Goal: Navigation & Orientation: Understand site structure

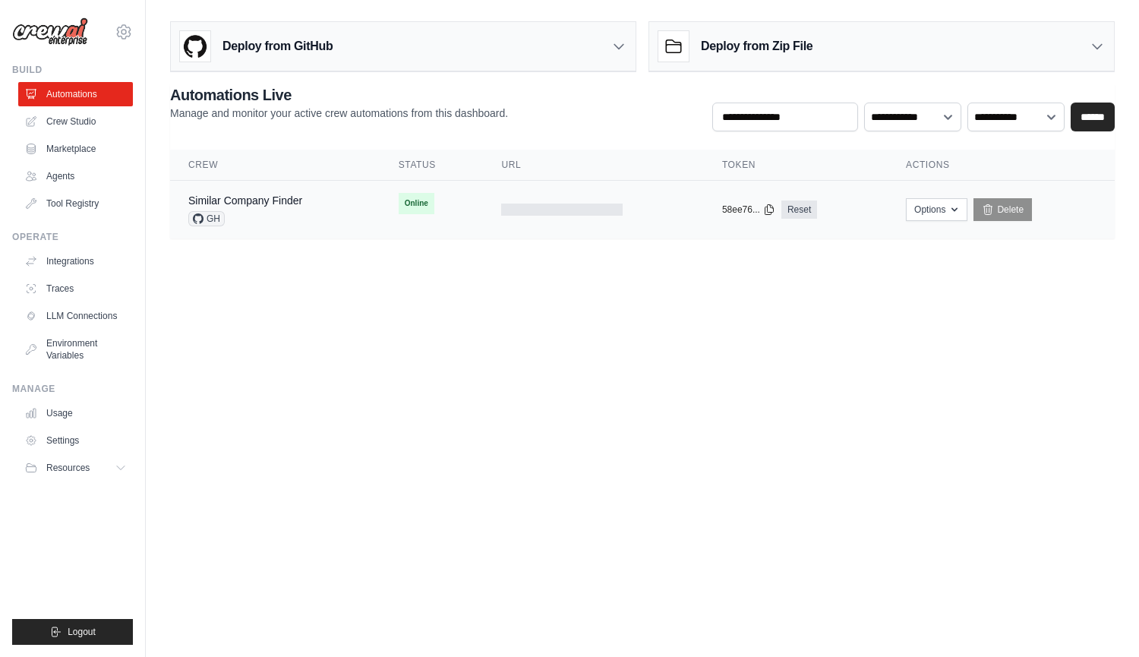
click at [308, 205] on div "Similar Company Finder GH" at bounding box center [275, 209] width 174 height 33
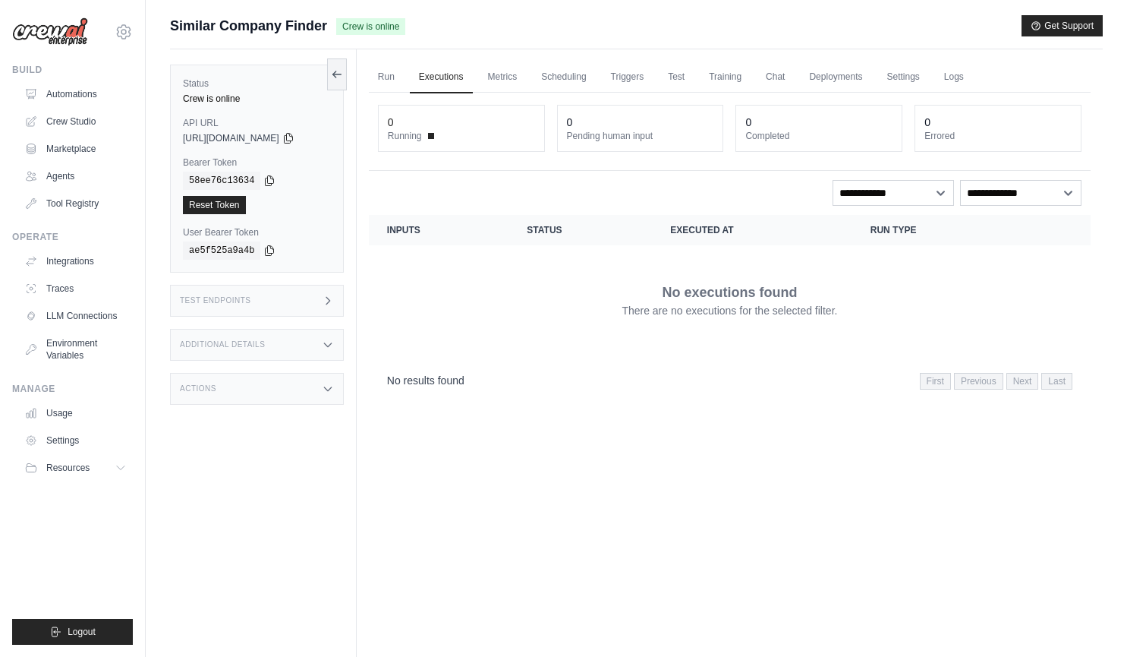
click at [316, 301] on div "Test Endpoints" at bounding box center [257, 301] width 174 height 32
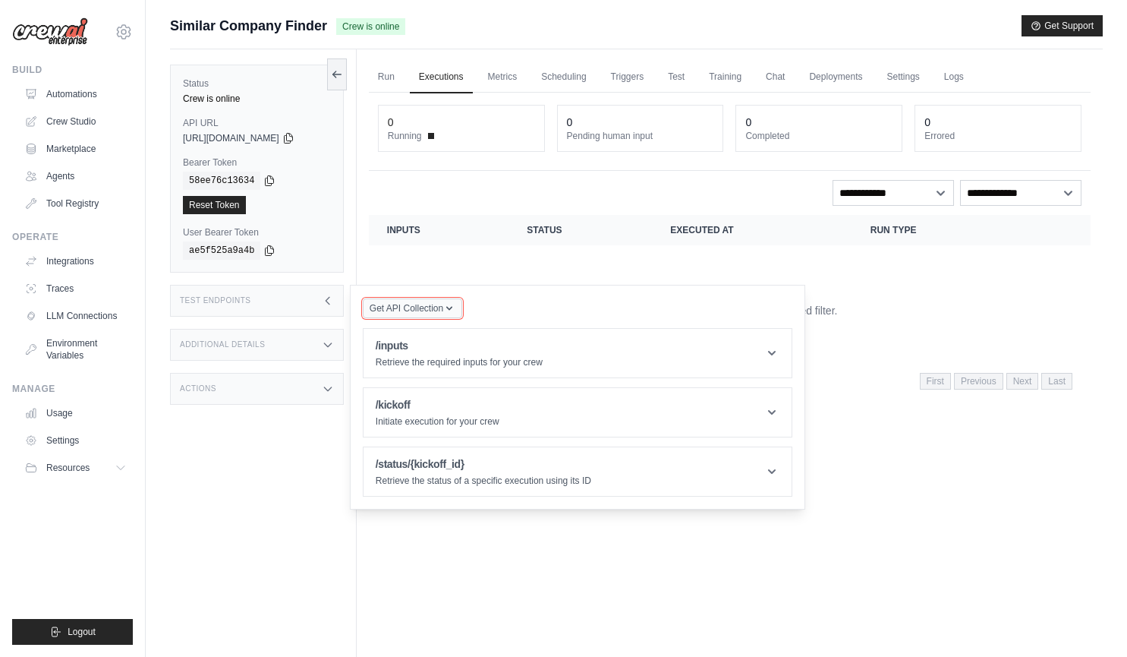
click at [455, 304] on icon "button" at bounding box center [449, 308] width 12 height 12
click at [546, 304] on div "Get API Collection Postman API Collection /inputs Retrieve the required inputs …" at bounding box center [578, 397] width 430 height 199
click at [636, 355] on header "/inputs Retrieve the required inputs for your crew" at bounding box center [578, 353] width 428 height 49
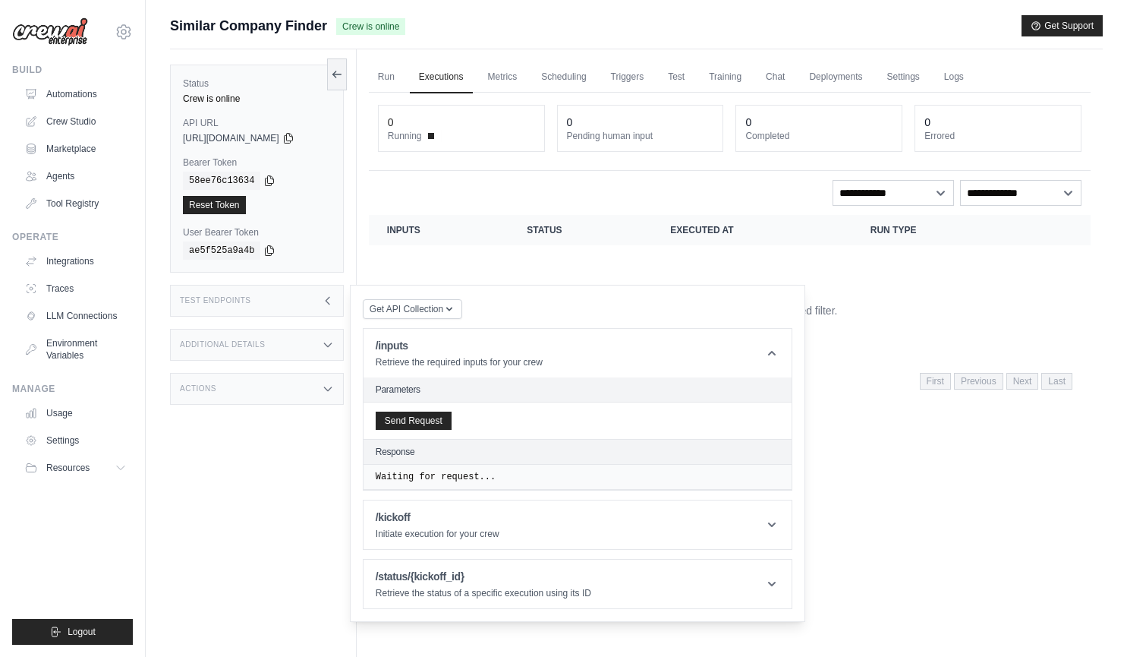
click at [591, 307] on div "Get API Collection Postman API Collection /inputs Retrieve the required inputs …" at bounding box center [578, 453] width 430 height 311
click at [327, 298] on icon at bounding box center [328, 301] width 12 height 12
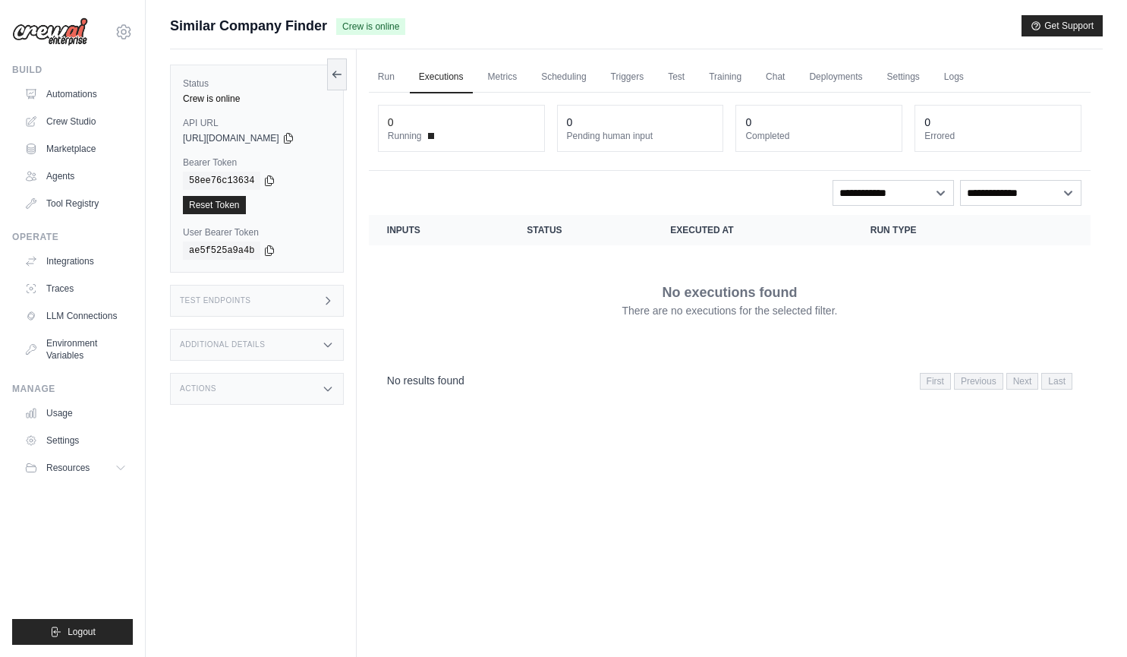
click at [331, 344] on icon at bounding box center [328, 345] width 12 height 12
click at [328, 389] on icon at bounding box center [328, 389] width 12 height 12
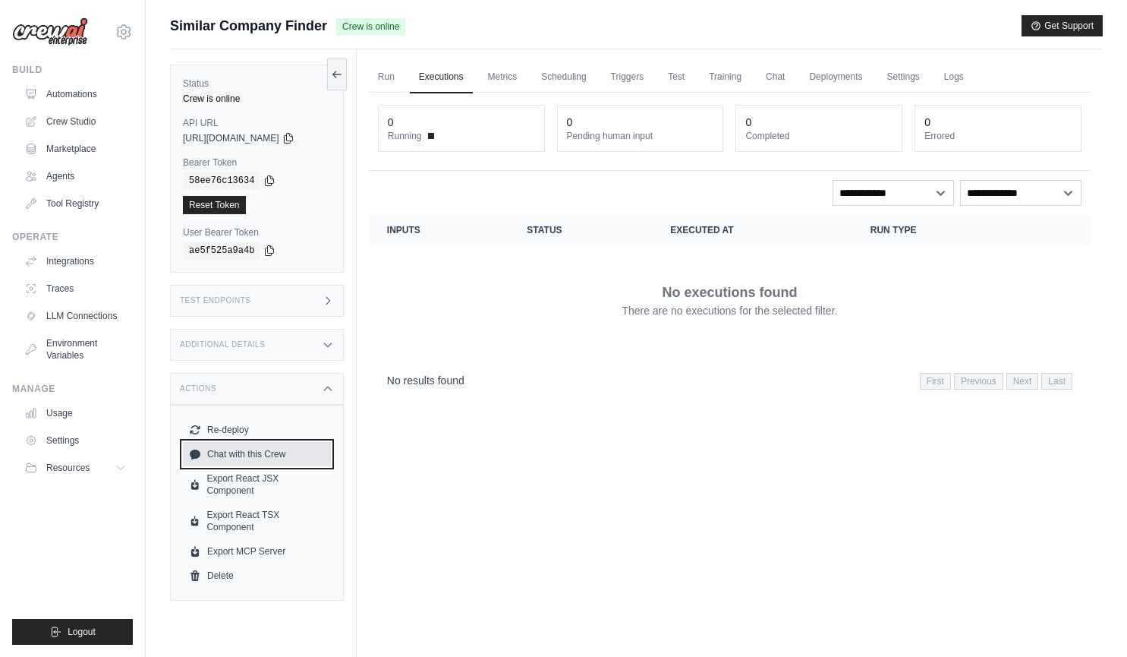
click at [252, 451] on link "Chat with this Crew" at bounding box center [257, 454] width 148 height 24
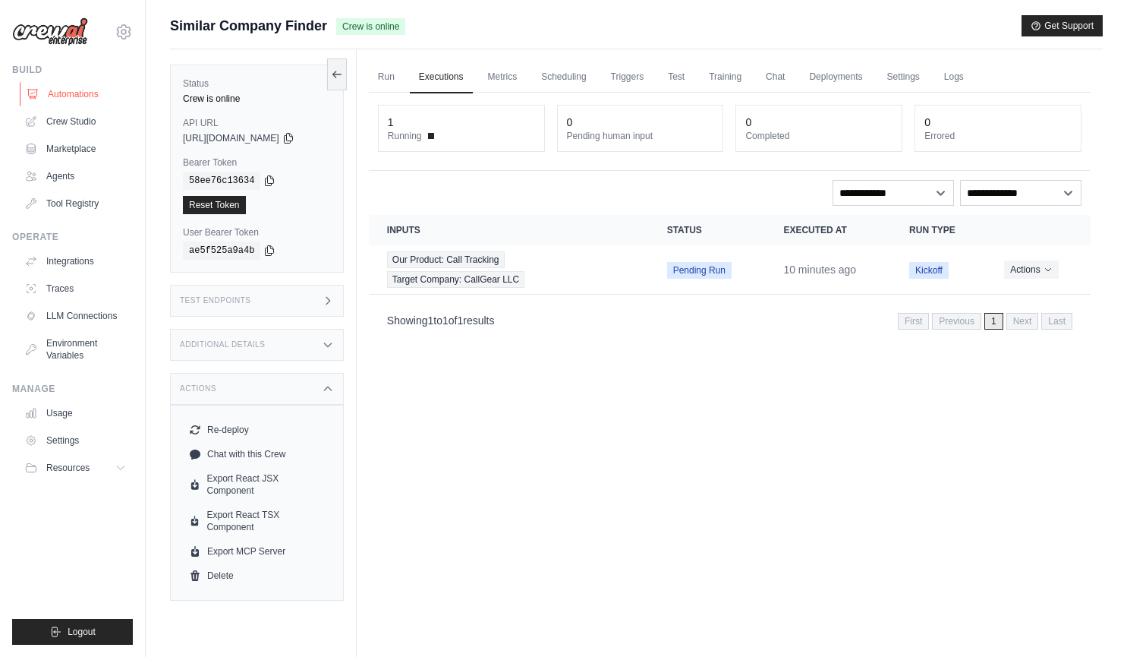
click at [72, 92] on link "Automations" at bounding box center [77, 94] width 115 height 24
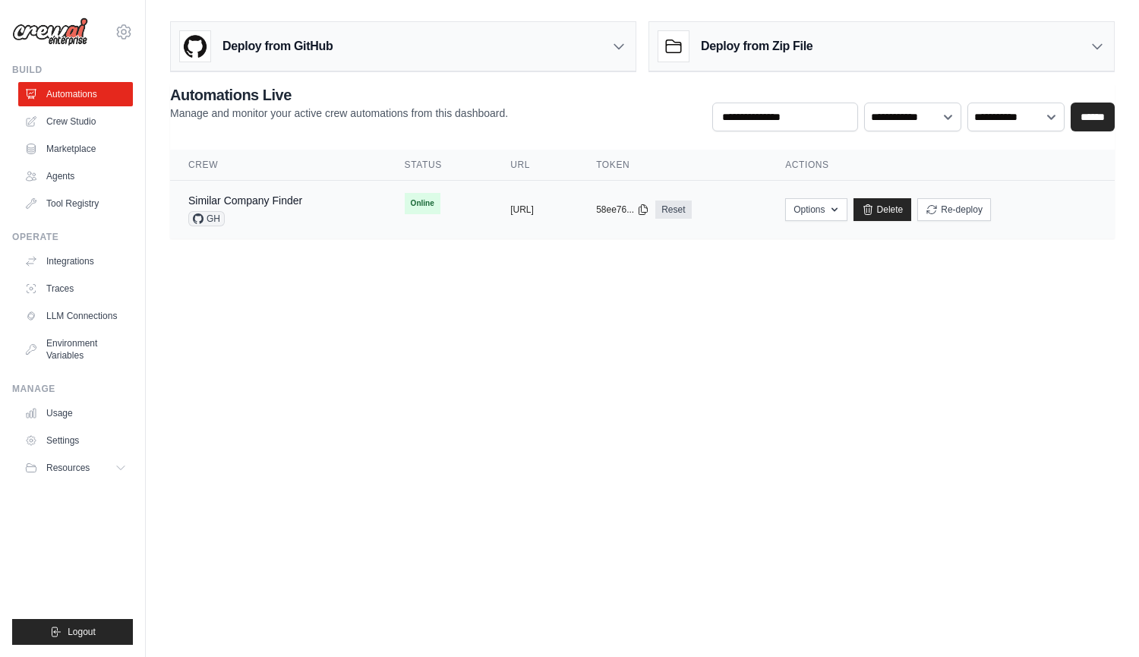
click at [211, 222] on span "GH" at bounding box center [206, 218] width 36 height 15
click at [80, 120] on link "Crew Studio" at bounding box center [77, 121] width 115 height 24
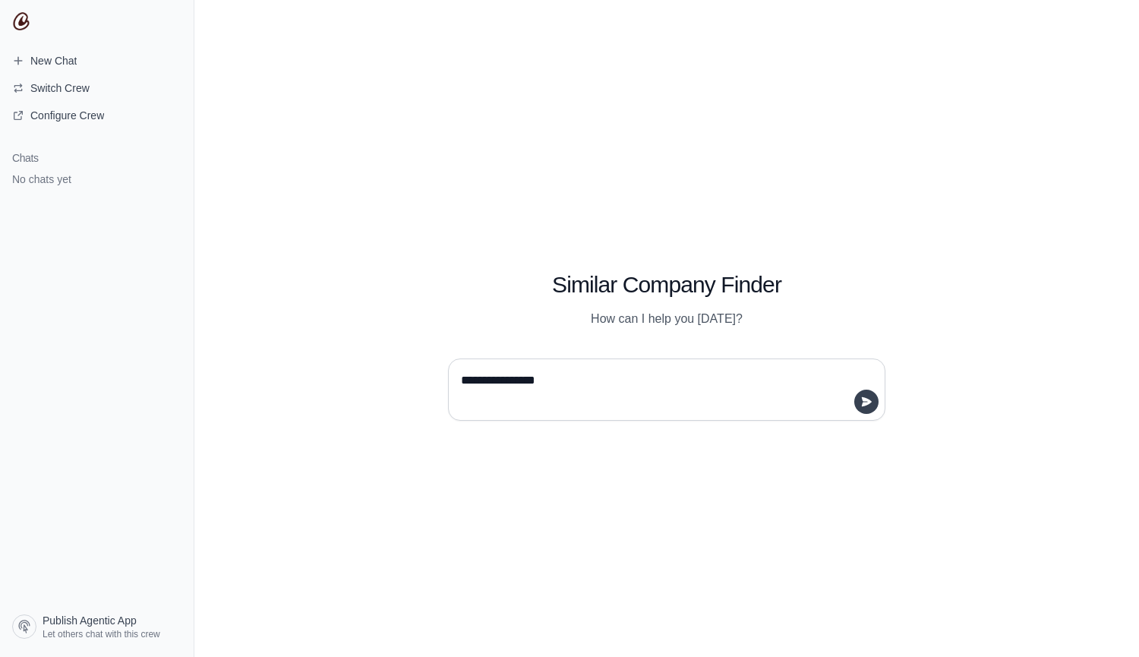
type textarea "**********"
click at [869, 402] on icon "submit" at bounding box center [867, 401] width 10 height 9
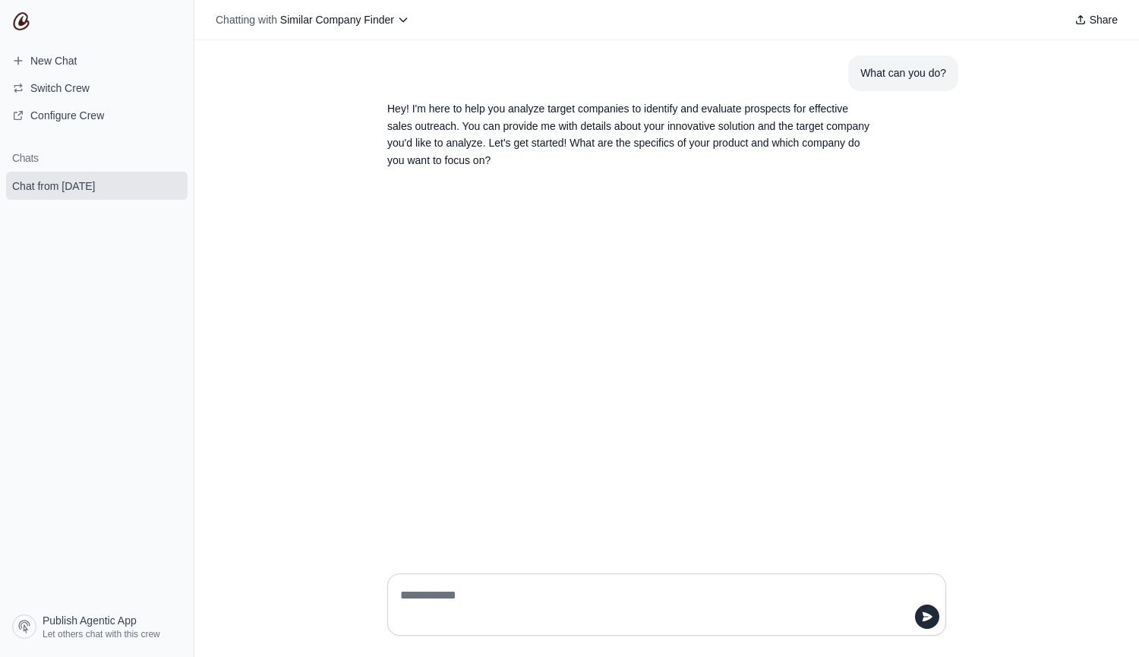
click at [666, 593] on textarea at bounding box center [662, 604] width 530 height 43
type textarea "**********"
click at [928, 615] on icon "submit" at bounding box center [927, 616] width 10 height 9
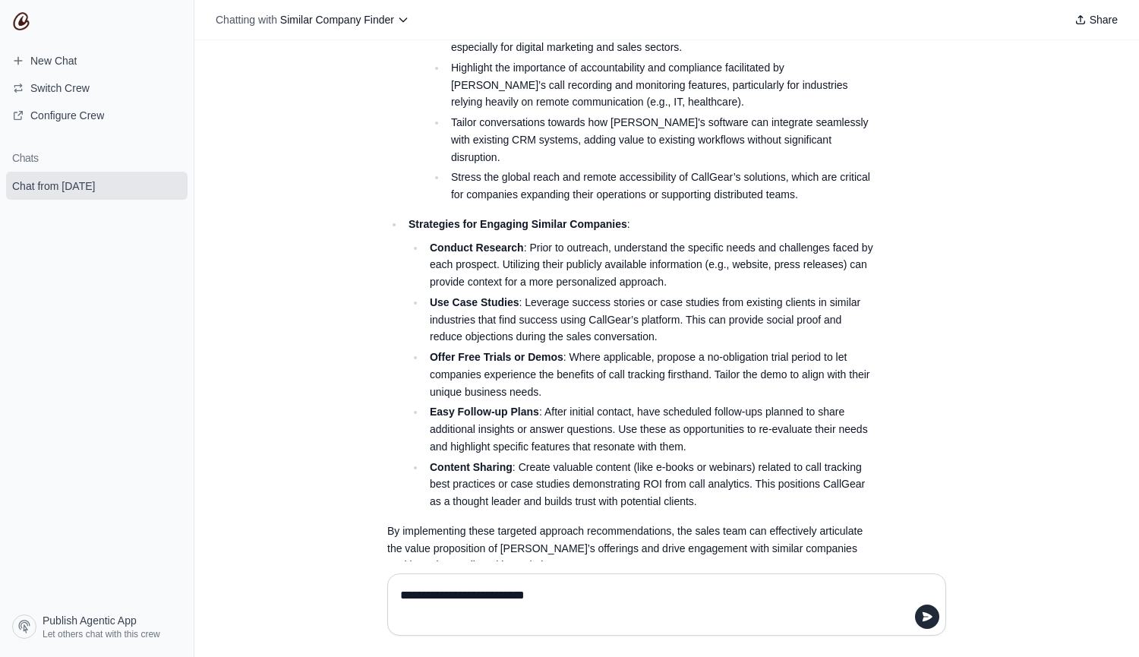
scroll to position [2187, 0]
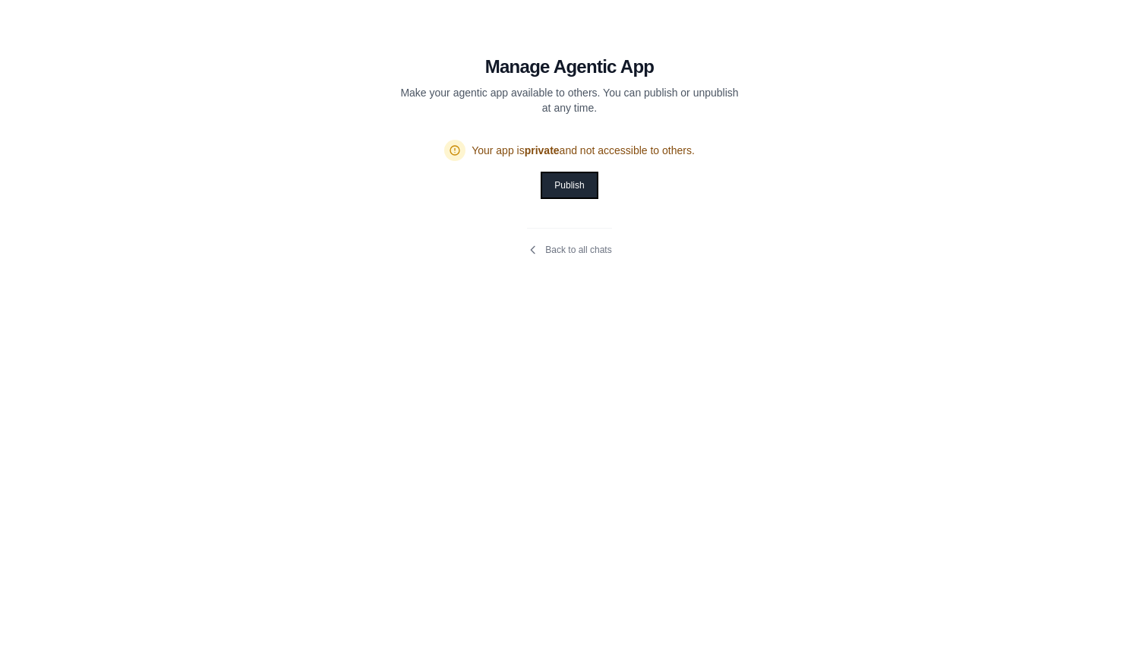
click at [576, 181] on button "Publish" at bounding box center [569, 185] width 54 height 24
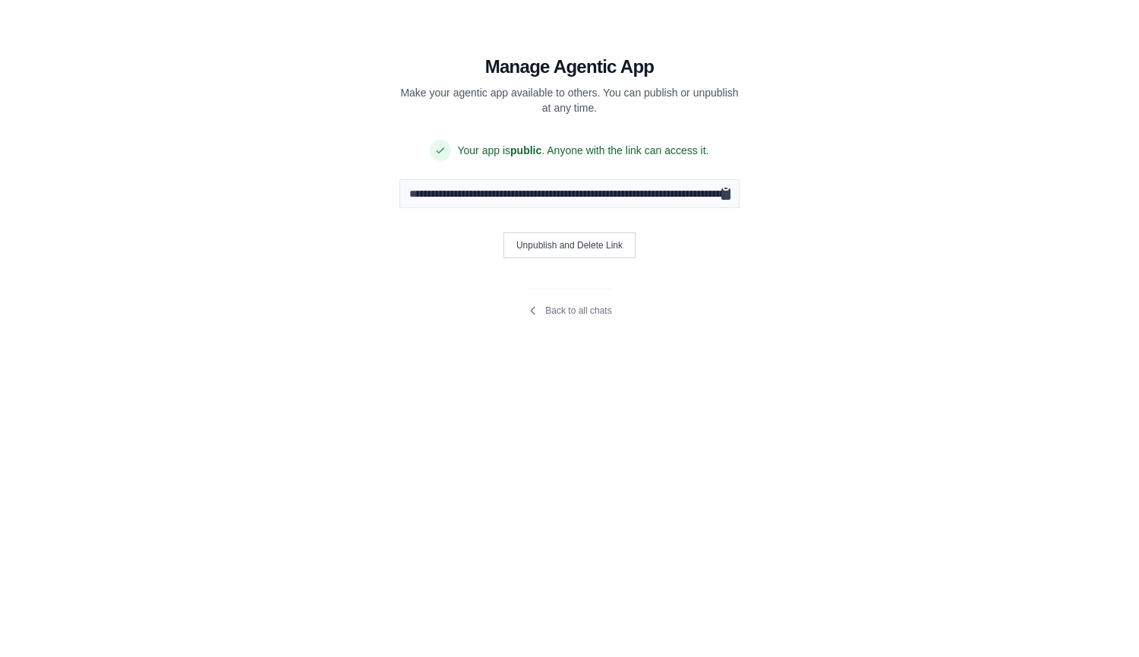
click at [726, 194] on icon "Copy public URL" at bounding box center [725, 193] width 9 height 11
click at [540, 251] on button "Unpublish and Delete Link" at bounding box center [569, 245] width 132 height 26
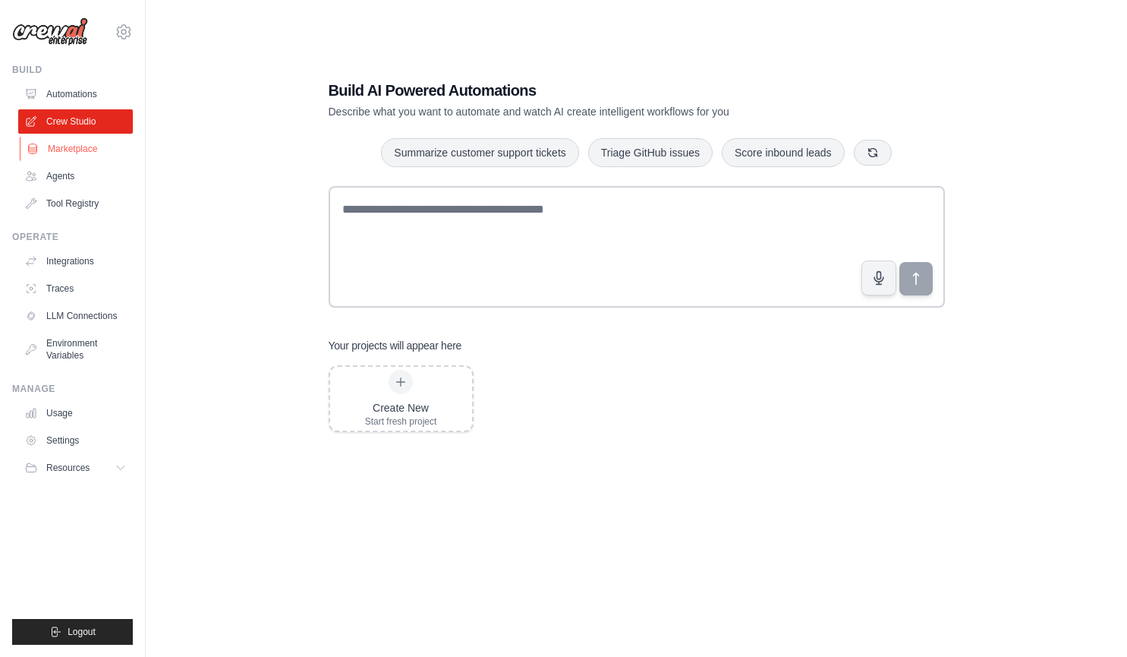
click at [66, 150] on link "Marketplace" at bounding box center [77, 149] width 115 height 24
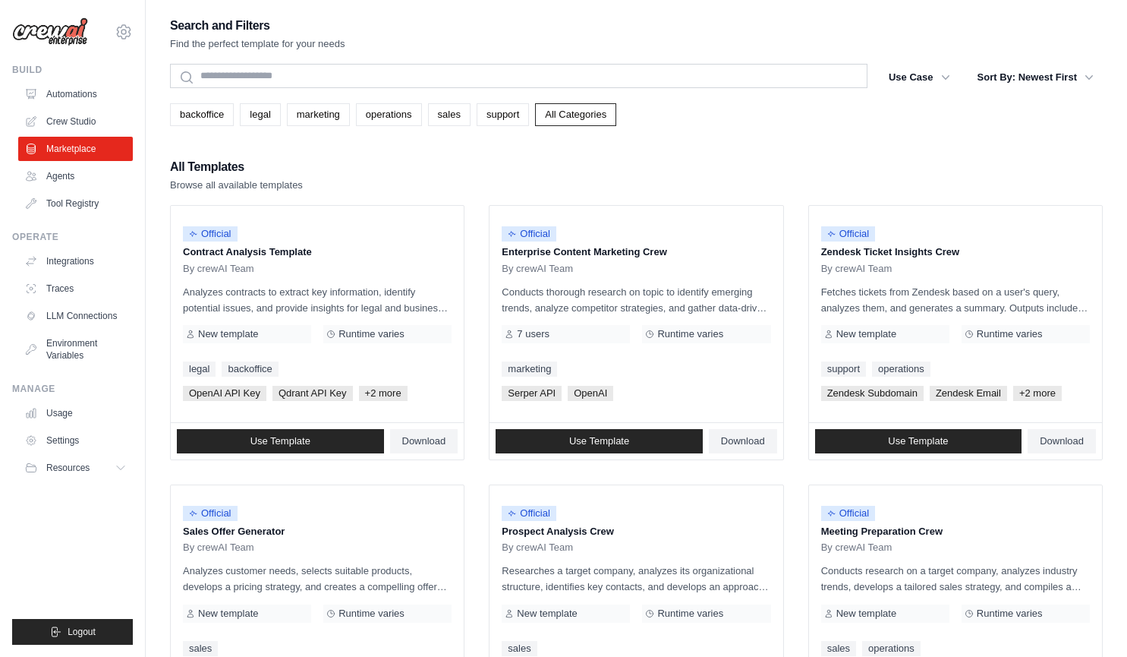
click at [696, 121] on div "backoffice legal marketing operations sales support All Categories" at bounding box center [636, 114] width 933 height 23
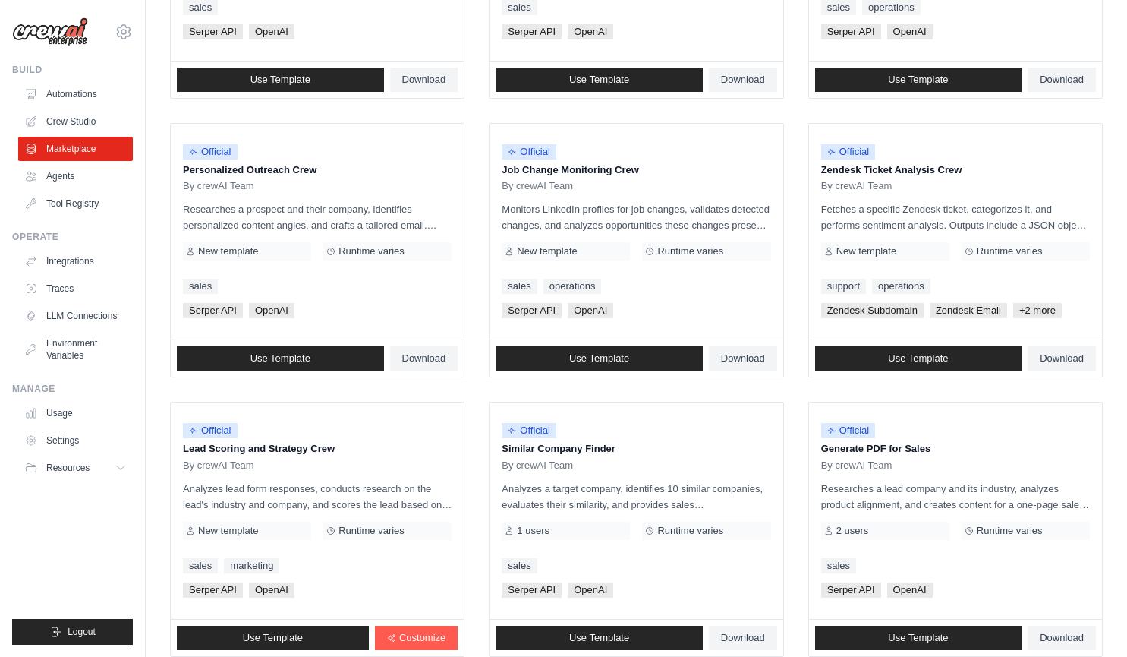
scroll to position [750, 0]
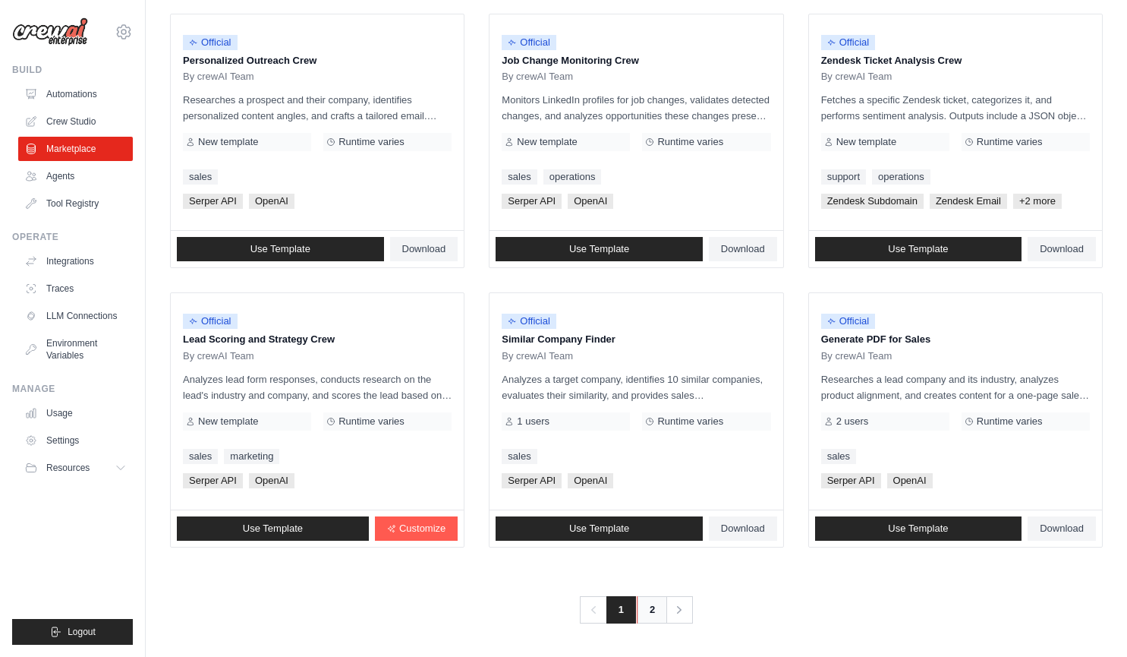
click at [648, 610] on link "2" at bounding box center [652, 609] width 30 height 27
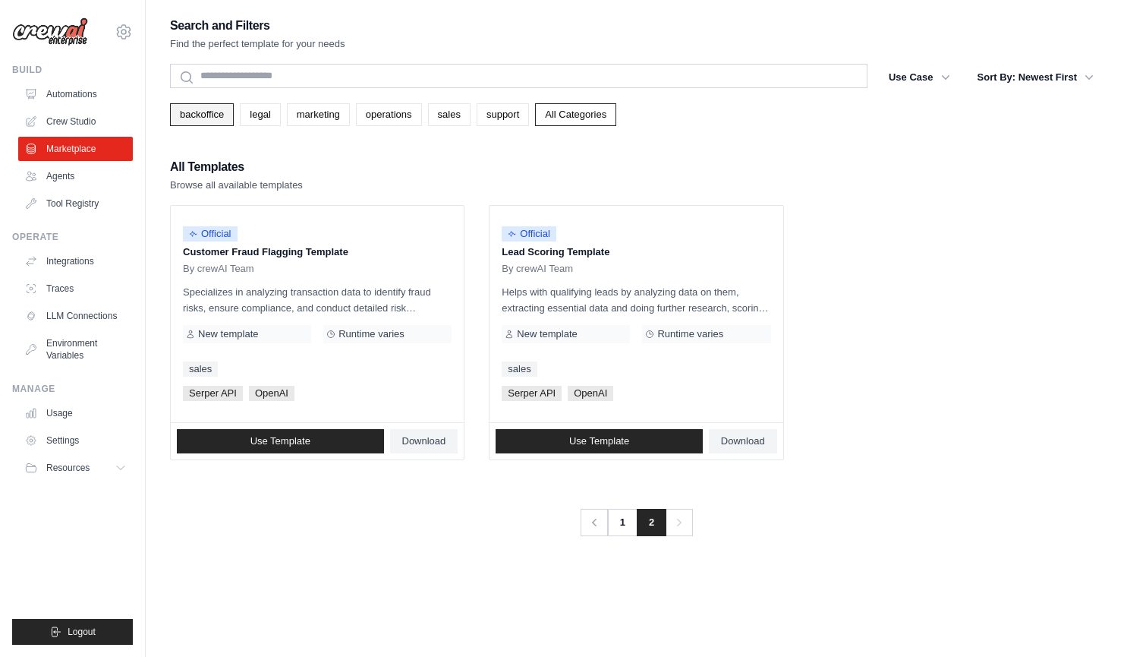
click at [196, 110] on link "backoffice" at bounding box center [202, 114] width 64 height 23
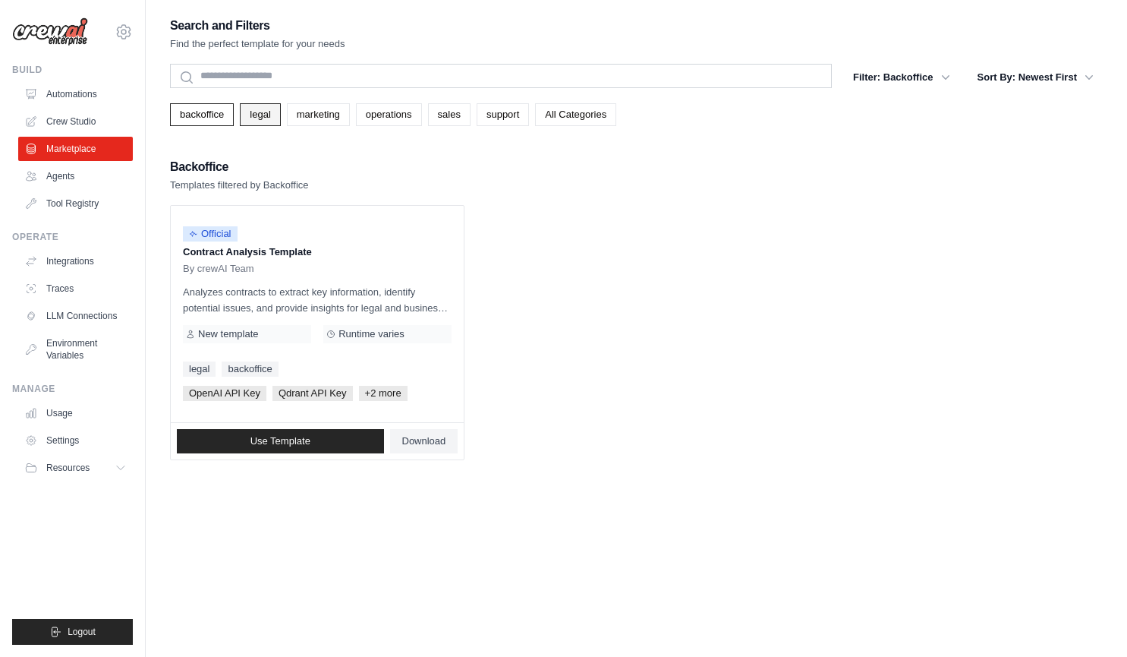
click at [262, 111] on link "legal" at bounding box center [260, 114] width 40 height 23
click at [316, 114] on link "marketing" at bounding box center [318, 114] width 63 height 23
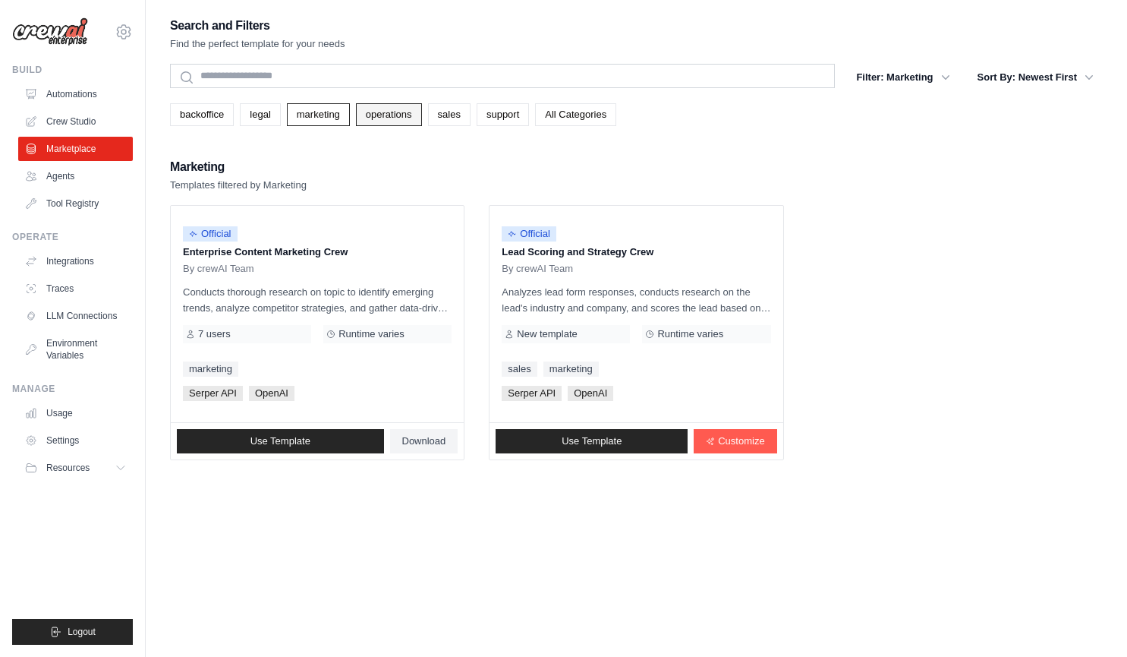
click at [386, 115] on link "operations" at bounding box center [389, 114] width 66 height 23
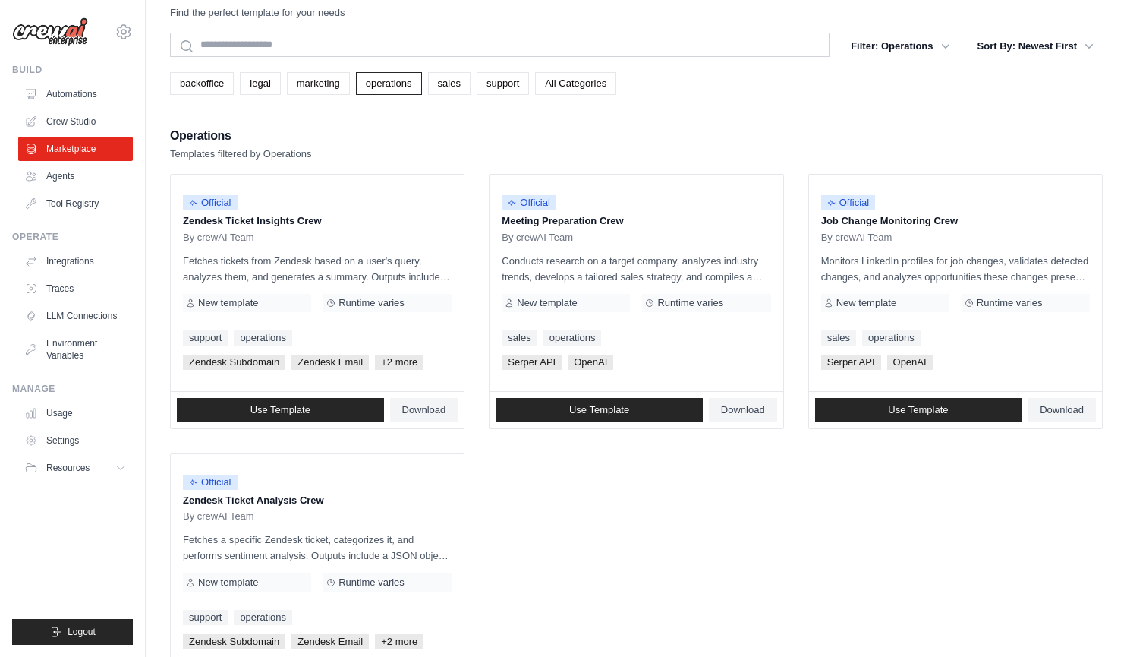
scroll to position [32, 0]
click at [451, 84] on link "sales" at bounding box center [449, 82] width 43 height 23
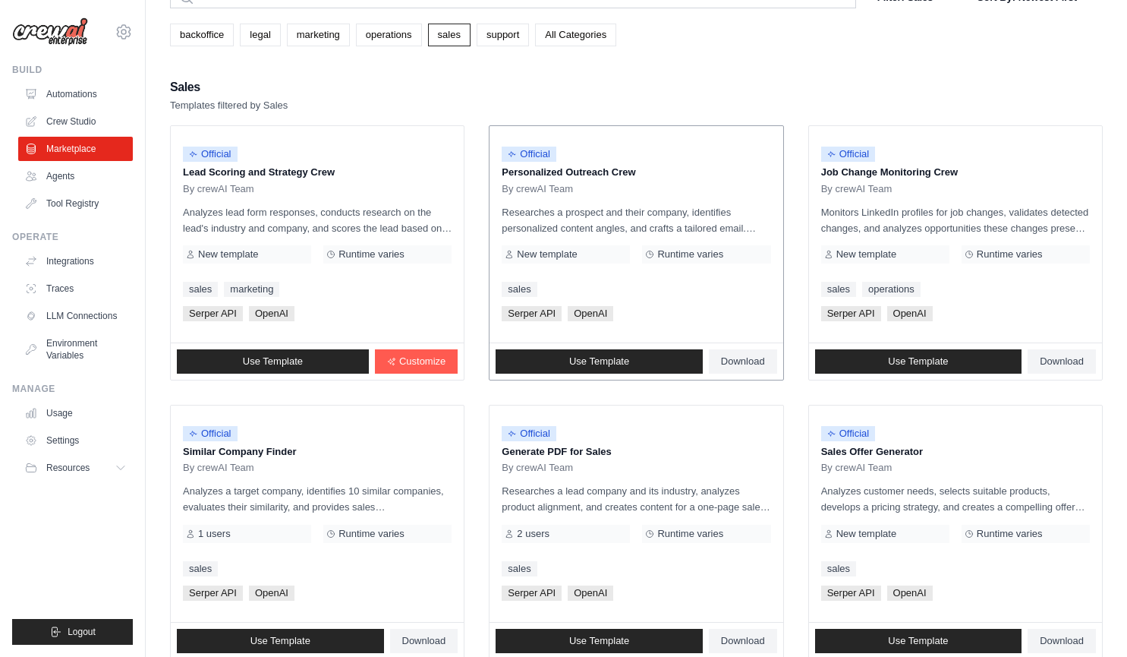
scroll to position [75, 0]
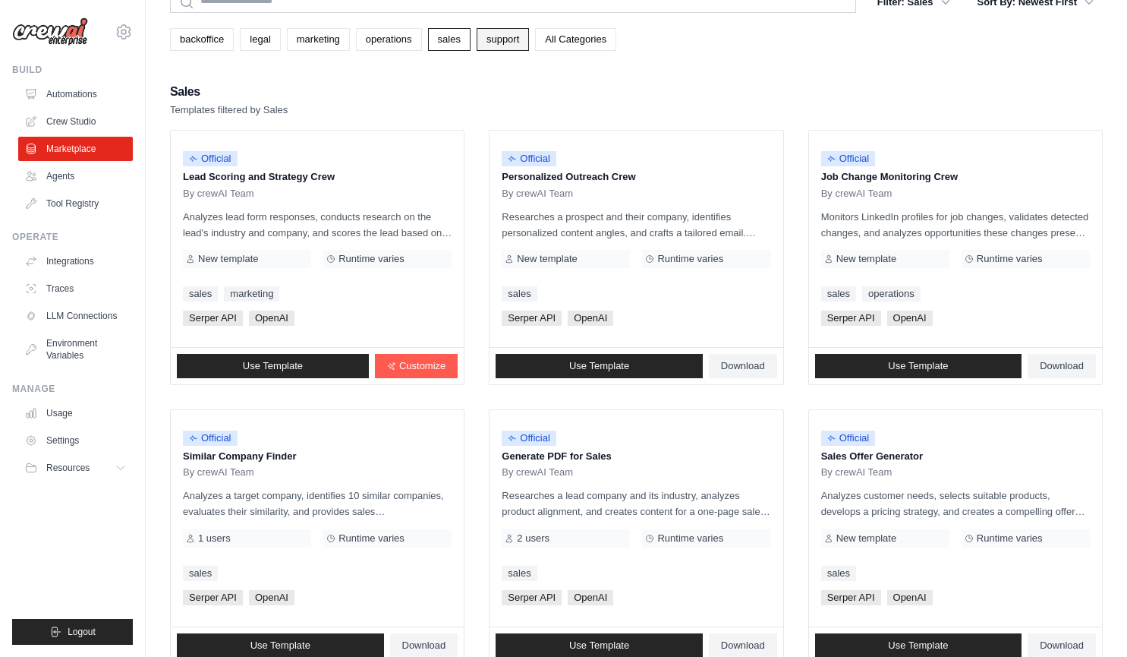
click at [507, 40] on link "support" at bounding box center [503, 39] width 52 height 23
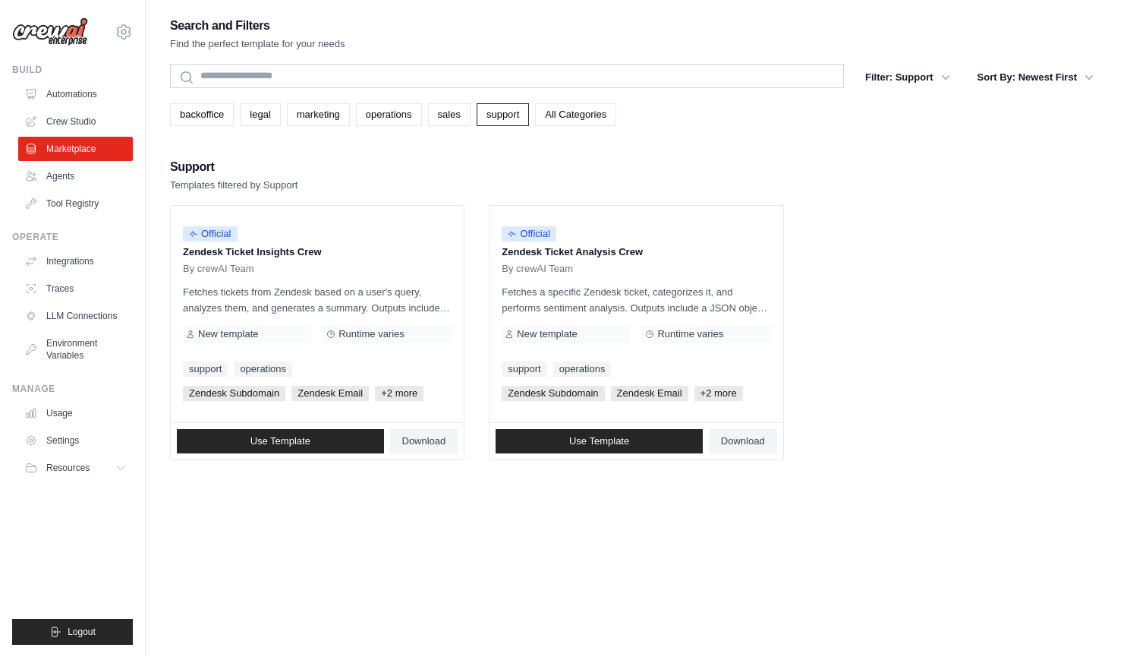
click at [578, 120] on link "All Categories" at bounding box center [575, 114] width 81 height 23
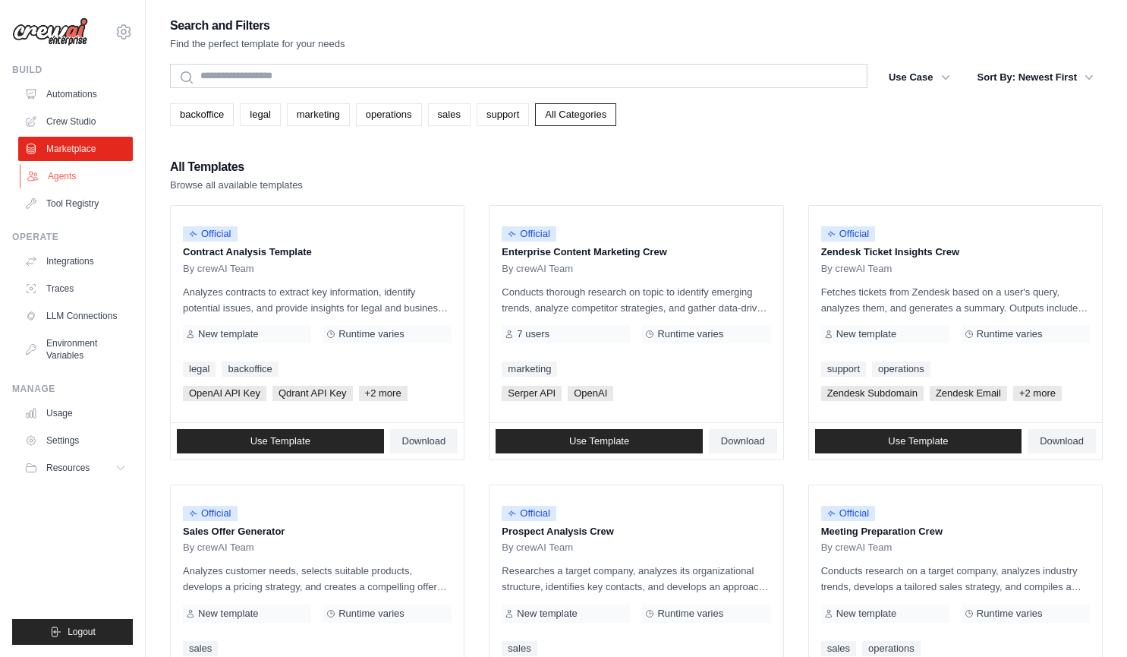
click at [65, 177] on link "Agents" at bounding box center [77, 176] width 115 height 24
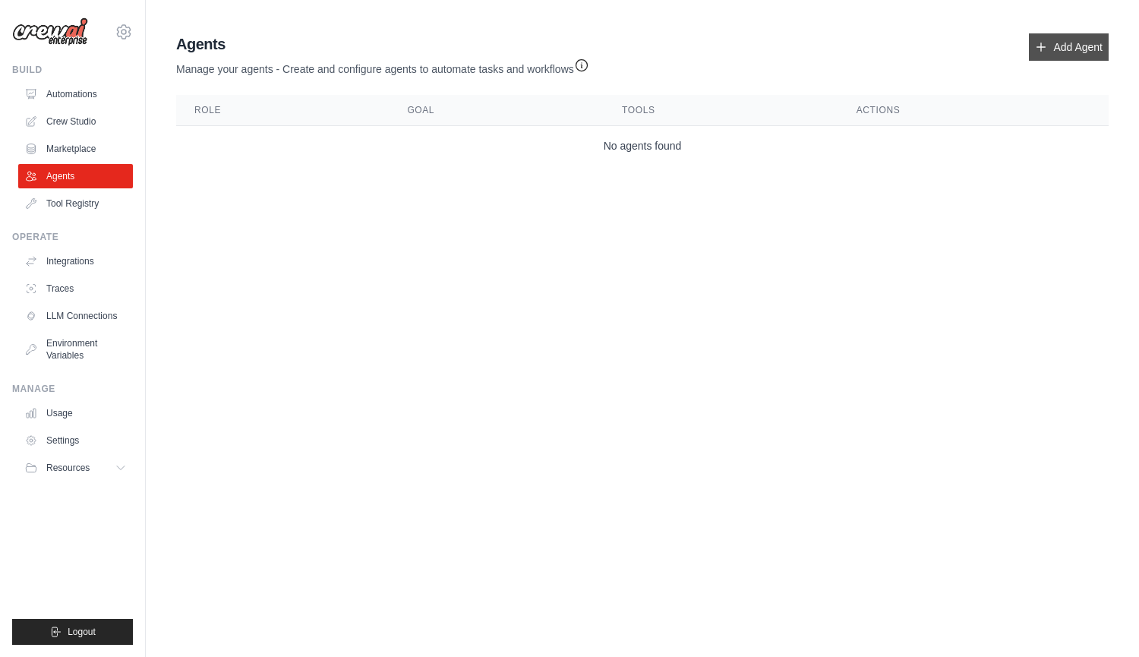
click at [1057, 46] on link "Add Agent" at bounding box center [1069, 46] width 80 height 27
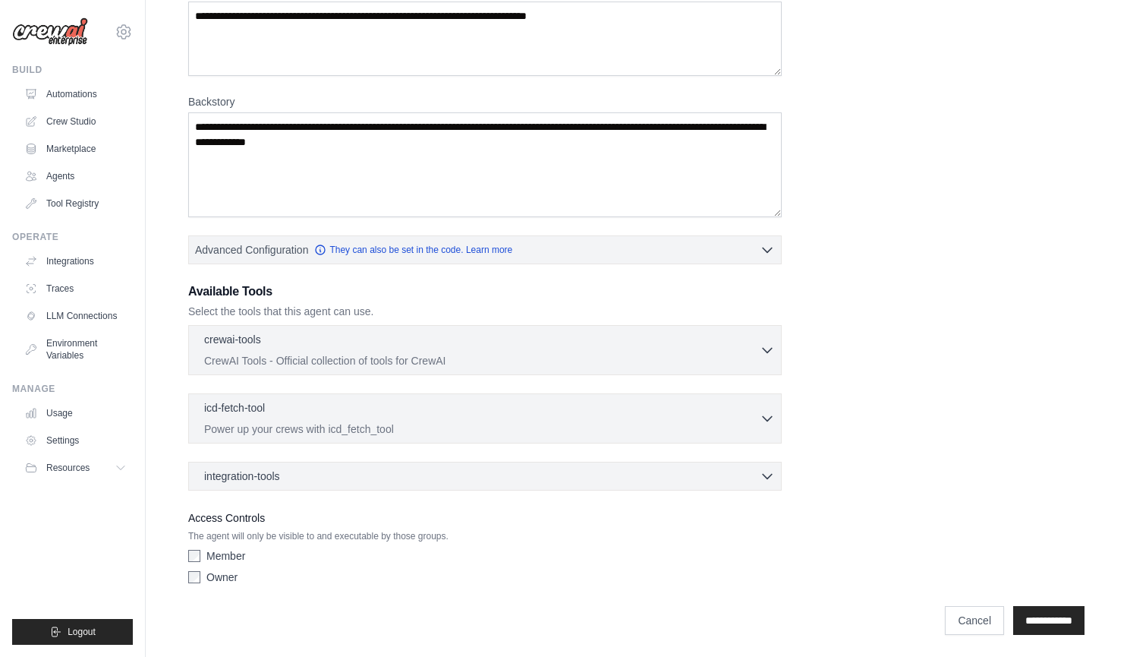
scroll to position [158, 0]
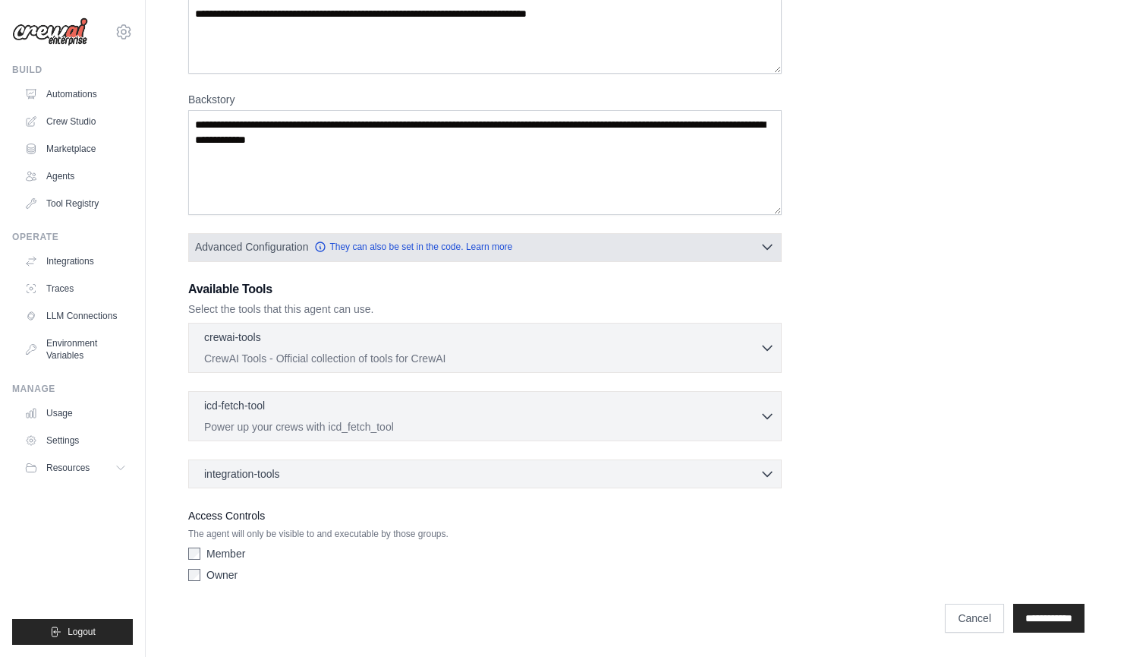
click at [768, 249] on icon "button" at bounding box center [767, 246] width 15 height 15
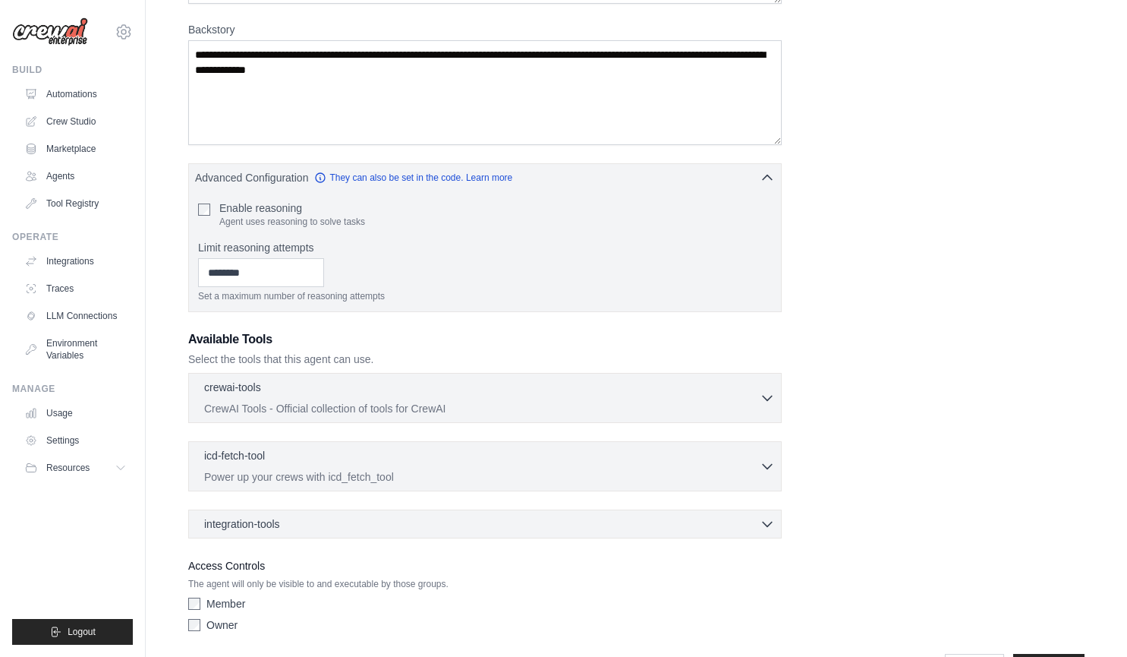
scroll to position [278, 0]
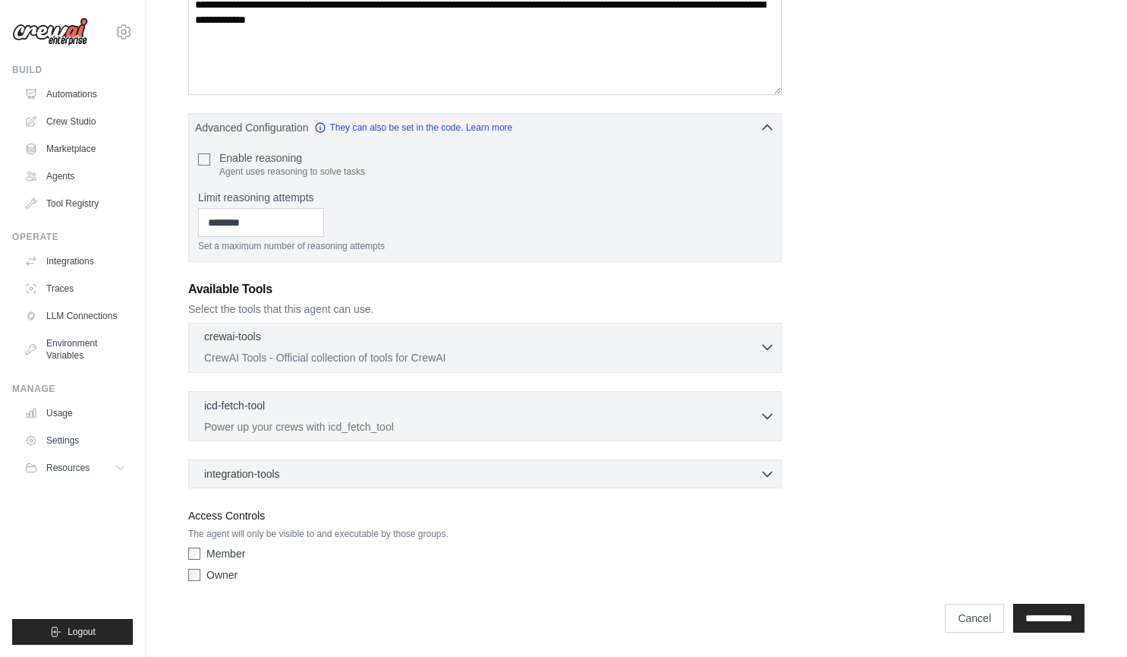
click at [772, 347] on icon "button" at bounding box center [767, 346] width 15 height 15
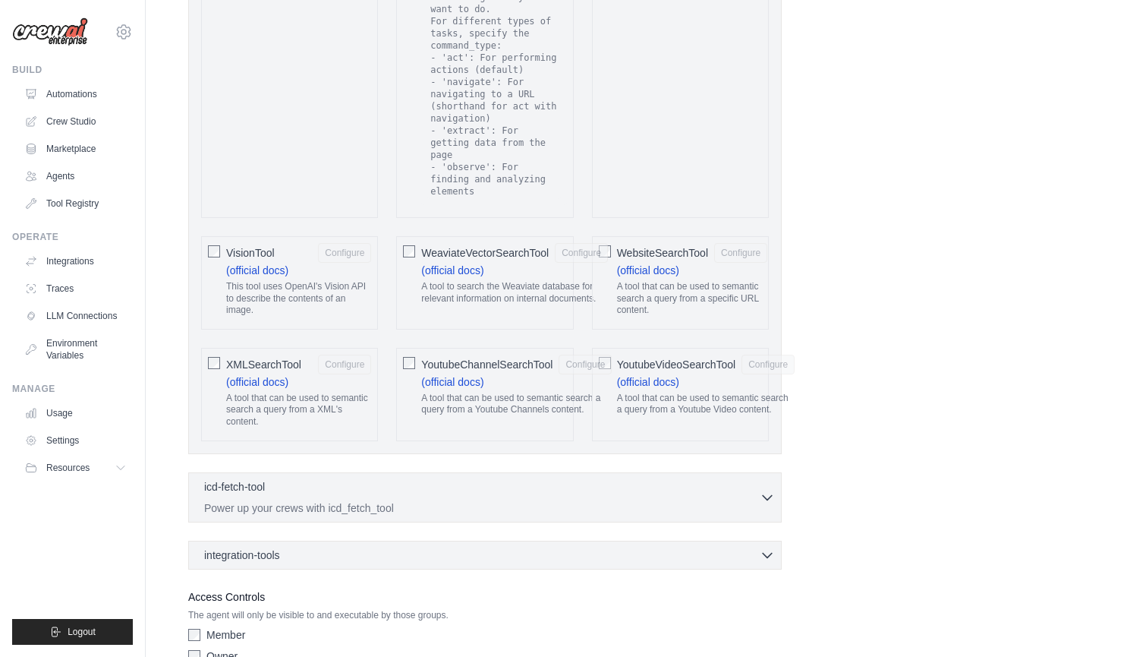
scroll to position [3156, 0]
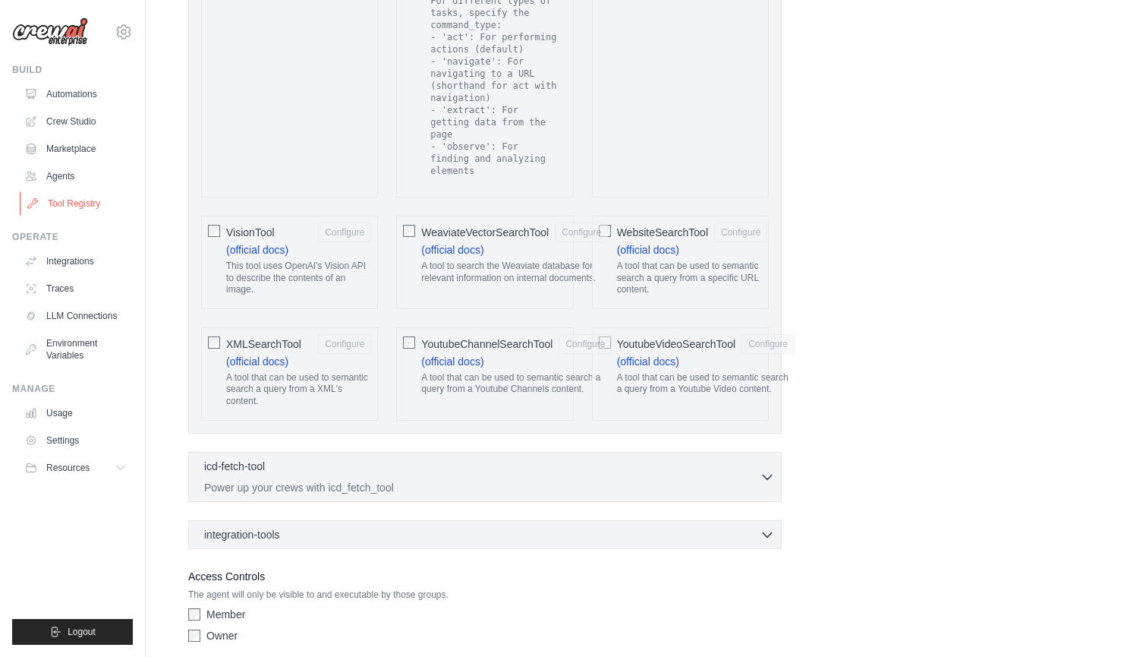
click at [81, 209] on link "Tool Registry" at bounding box center [77, 203] width 115 height 24
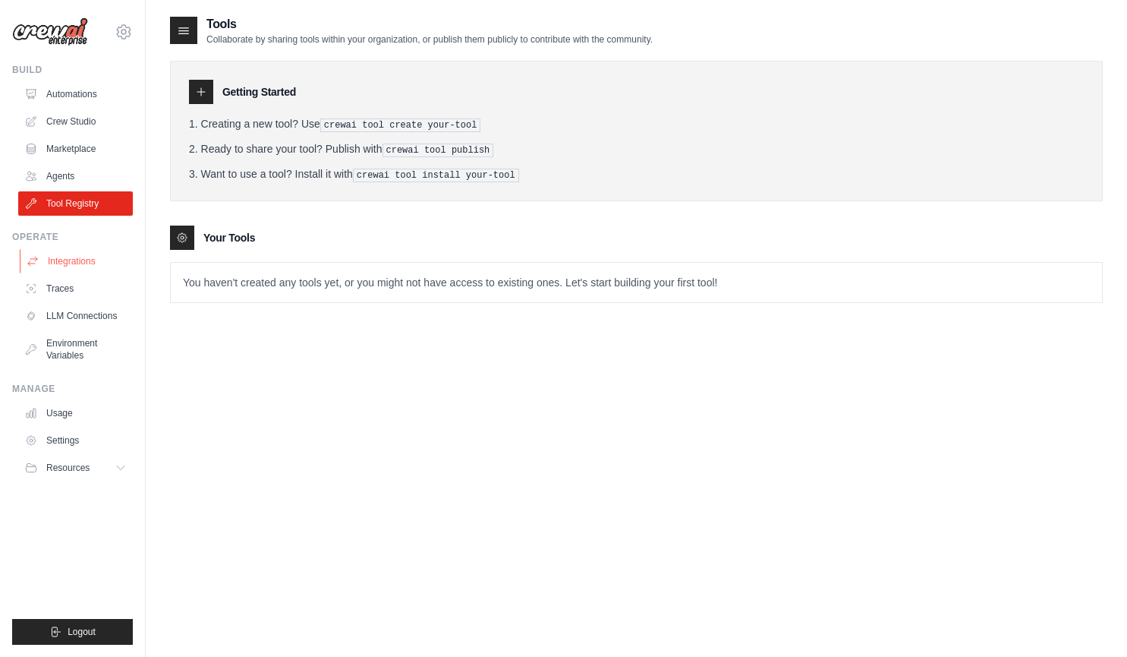
click at [68, 260] on link "Integrations" at bounding box center [77, 261] width 115 height 24
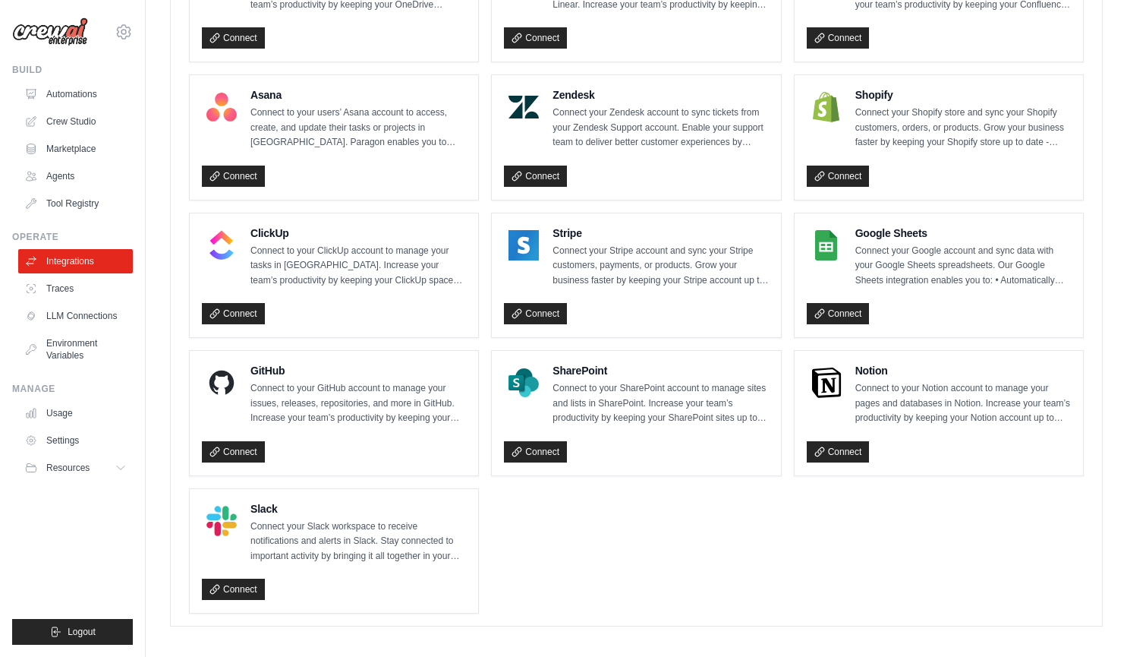
scroll to position [950, 0]
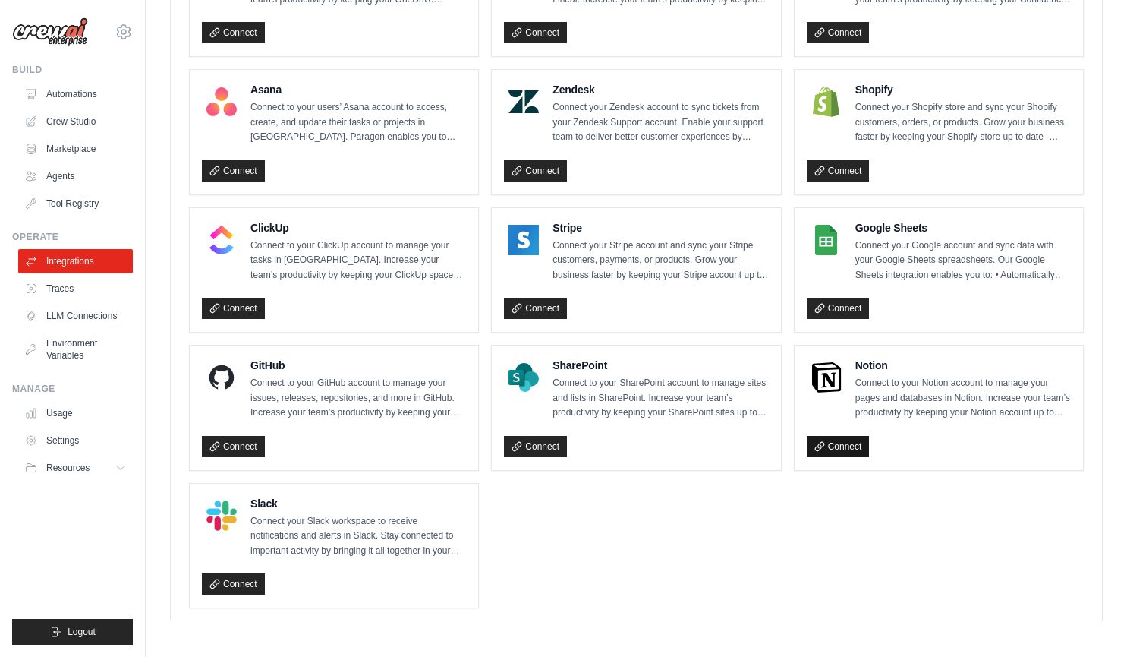
click at [848, 443] on link "Connect" at bounding box center [838, 446] width 63 height 21
click at [66, 285] on link "Traces" at bounding box center [77, 288] width 115 height 24
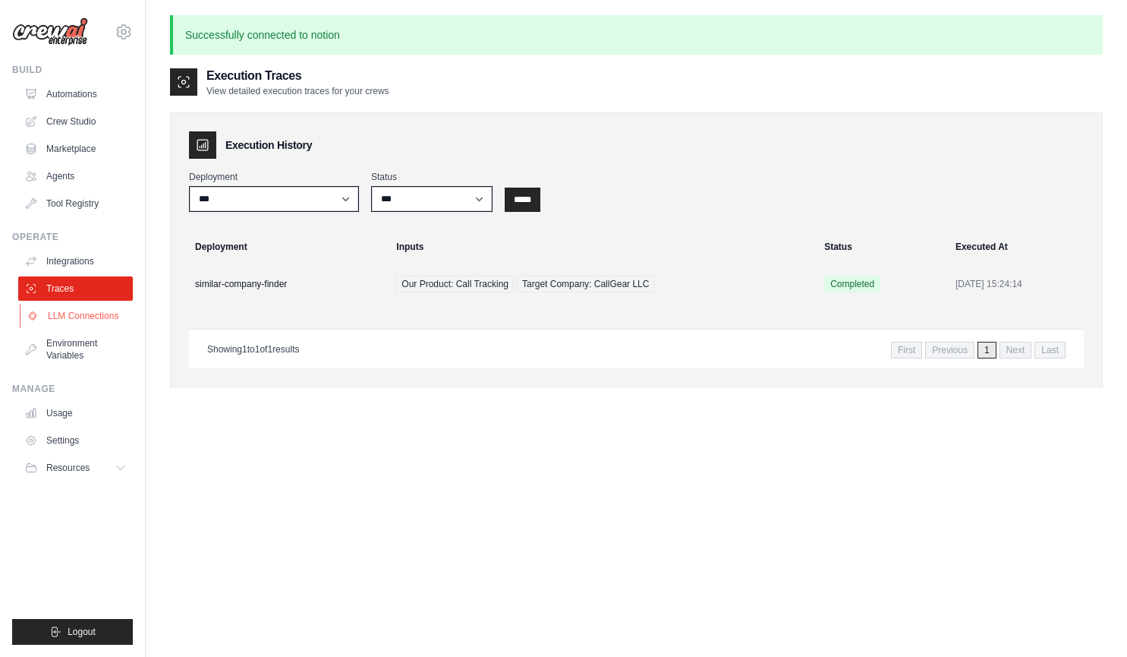
click at [68, 317] on link "LLM Connections" at bounding box center [77, 316] width 115 height 24
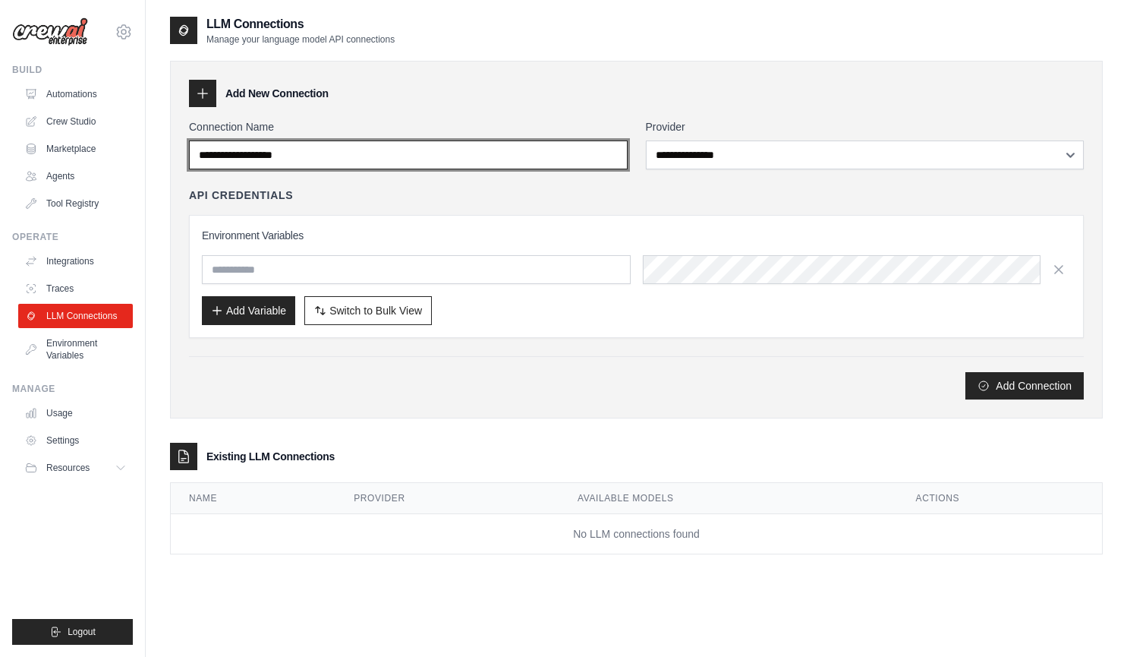
click at [306, 161] on input "Connection Name" at bounding box center [408, 154] width 439 height 29
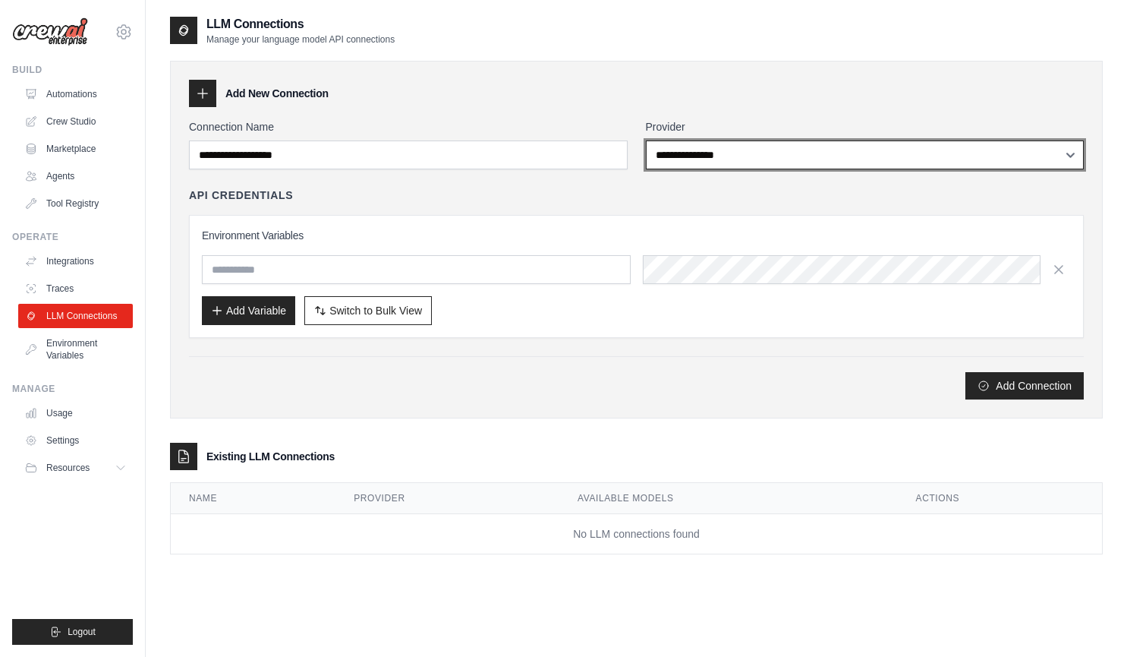
click at [725, 158] on select "**********" at bounding box center [865, 154] width 439 height 29
select select "*********"
click at [646, 140] on select "**********" at bounding box center [865, 154] width 439 height 29
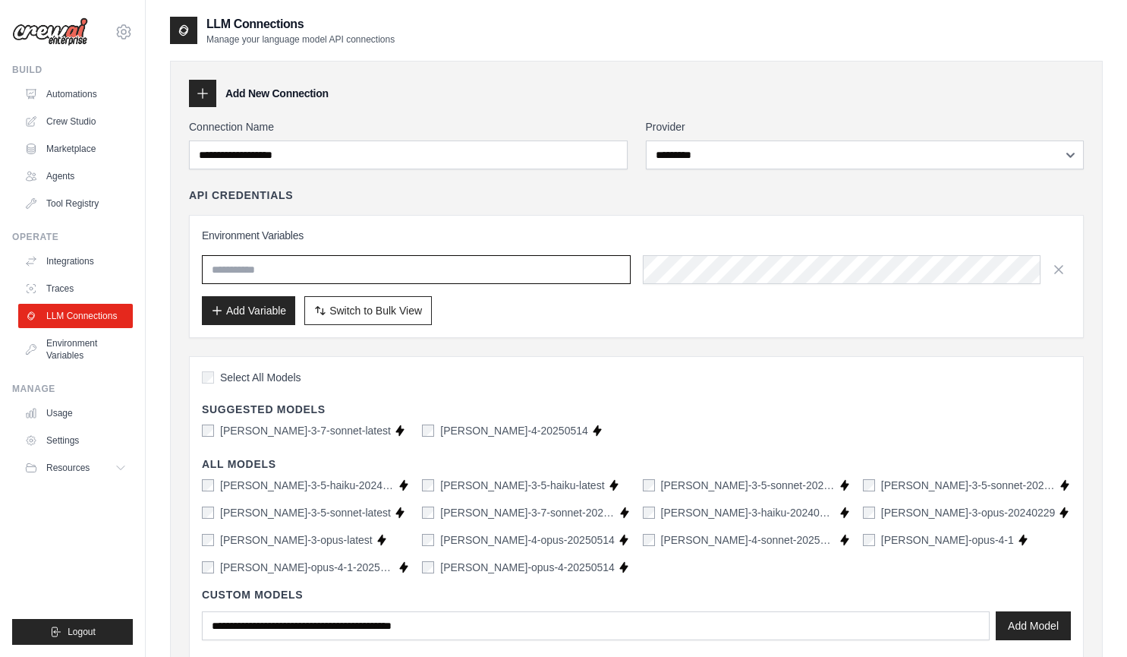
click at [406, 272] on input "text" at bounding box center [416, 269] width 429 height 29
click at [65, 344] on link "Environment Variables" at bounding box center [77, 349] width 115 height 36
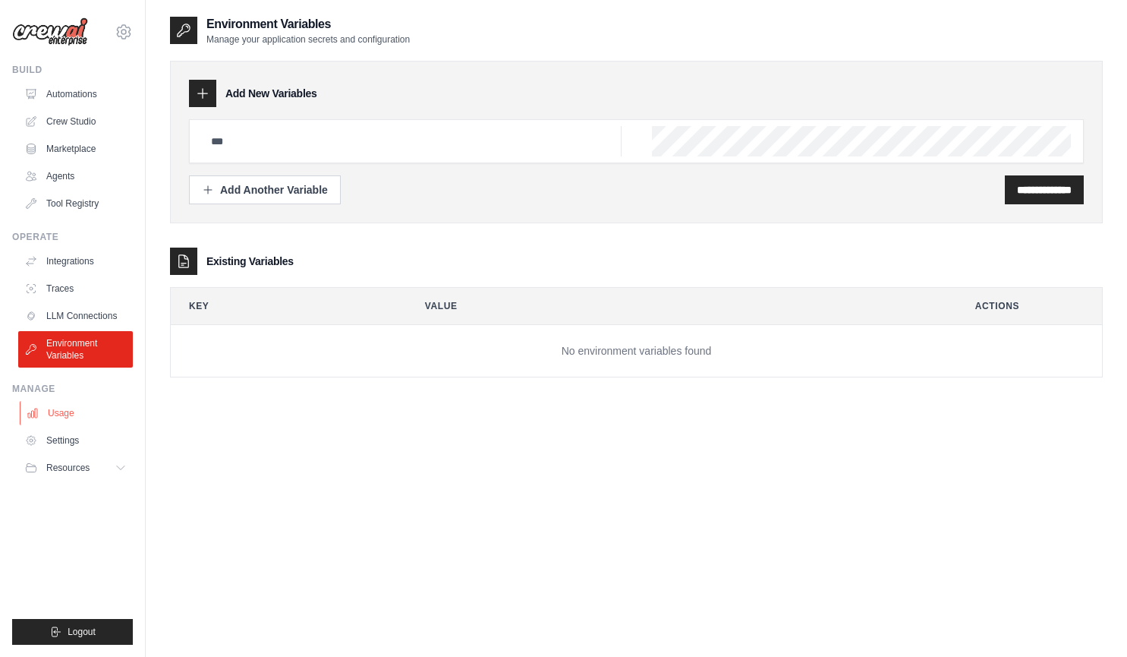
click at [70, 408] on link "Usage" at bounding box center [77, 413] width 115 height 24
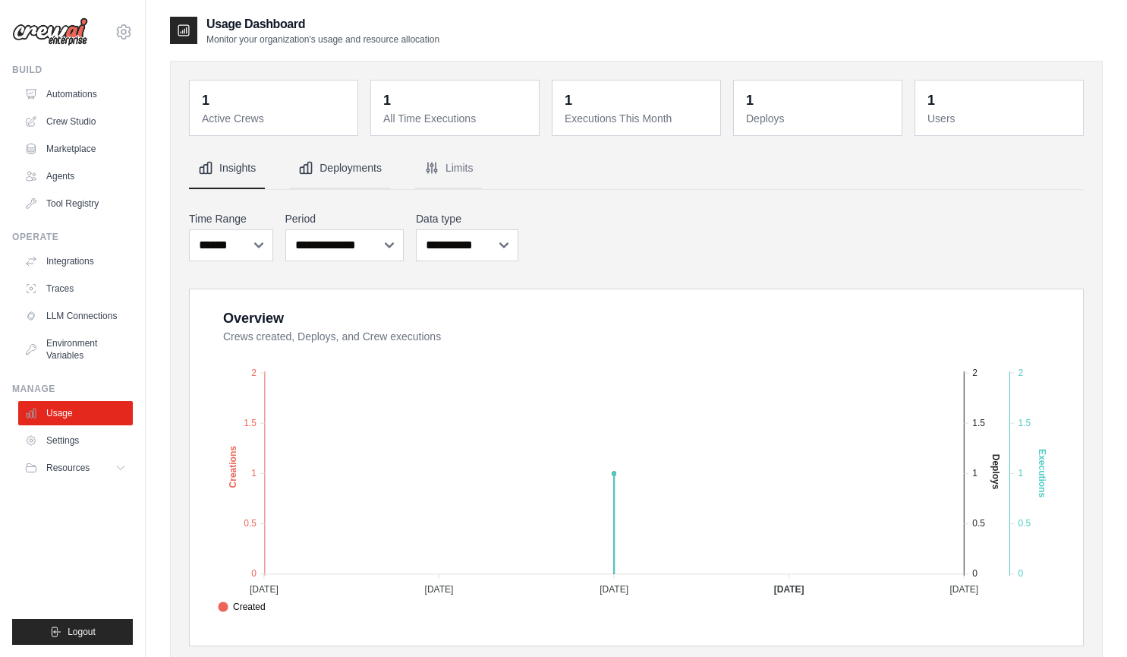
click at [358, 175] on button "Deployments" at bounding box center [340, 168] width 102 height 41
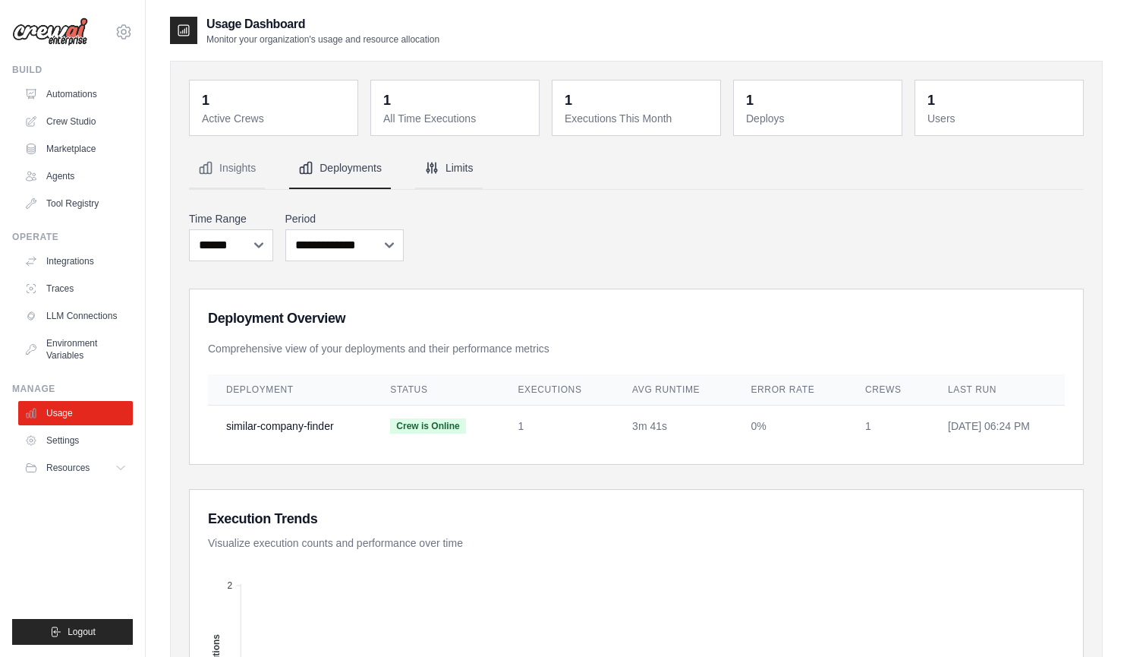
click at [455, 165] on button "Limits" at bounding box center [449, 168] width 68 height 41
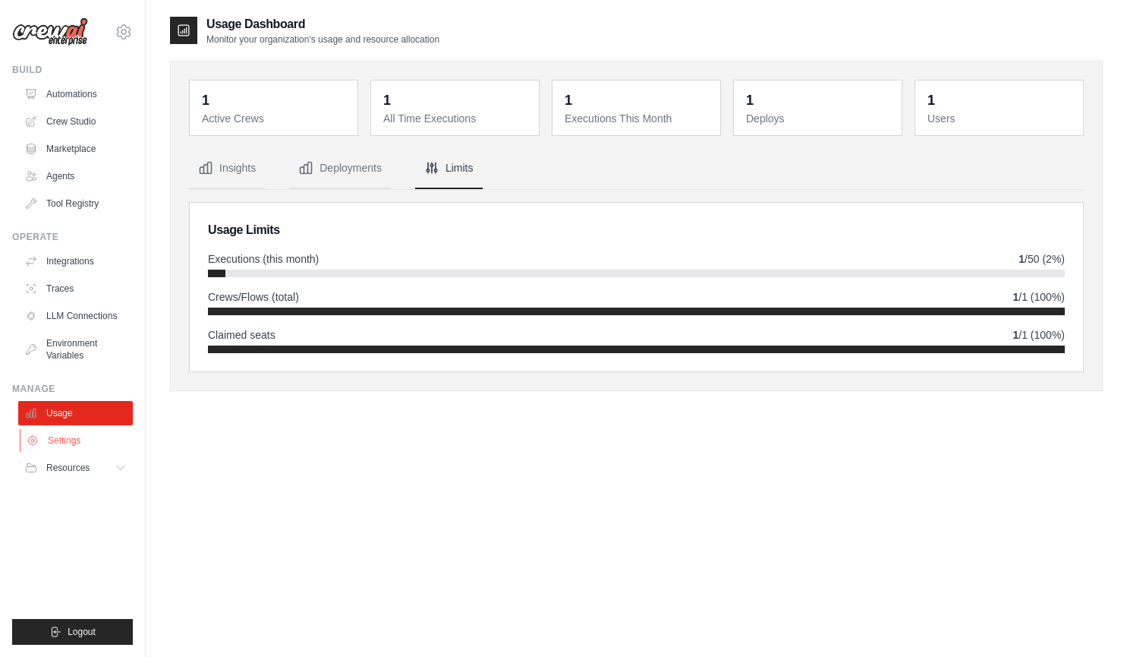
click at [56, 438] on link "Settings" at bounding box center [77, 440] width 115 height 24
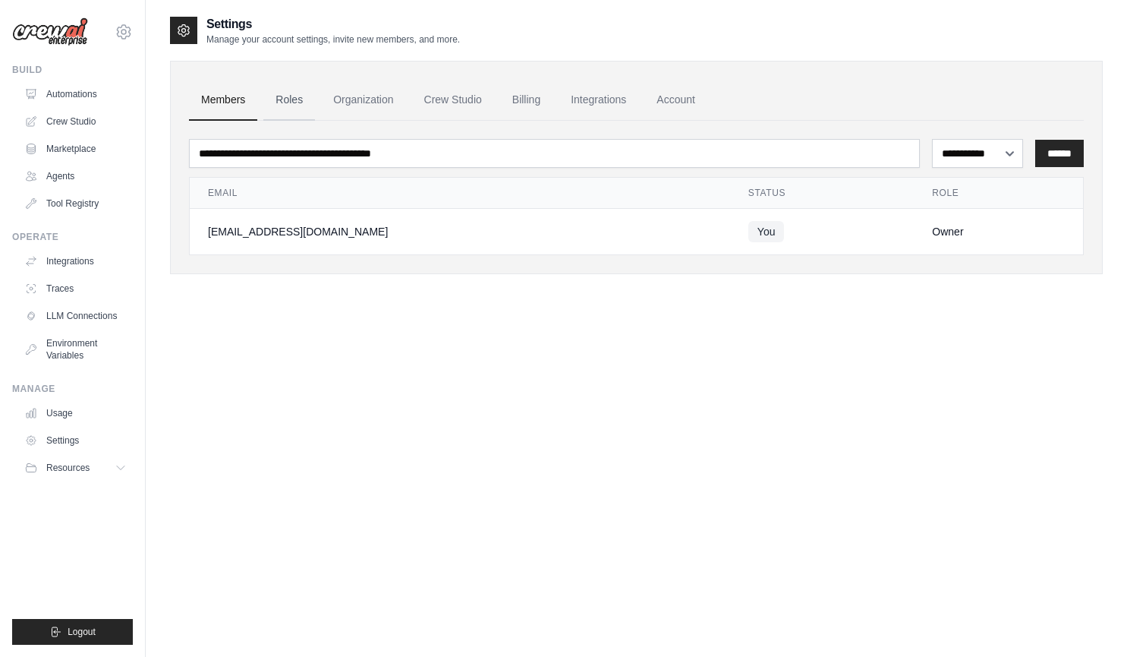
click at [288, 100] on link "Roles" at bounding box center [289, 100] width 52 height 41
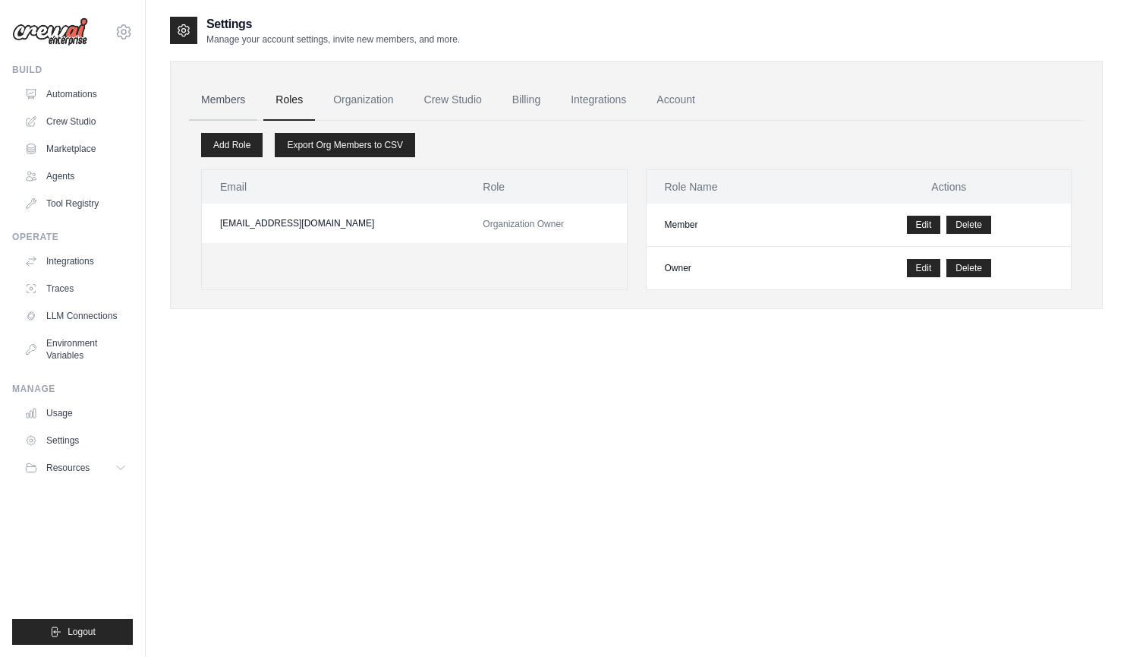
click at [236, 99] on link "Members" at bounding box center [223, 100] width 68 height 41
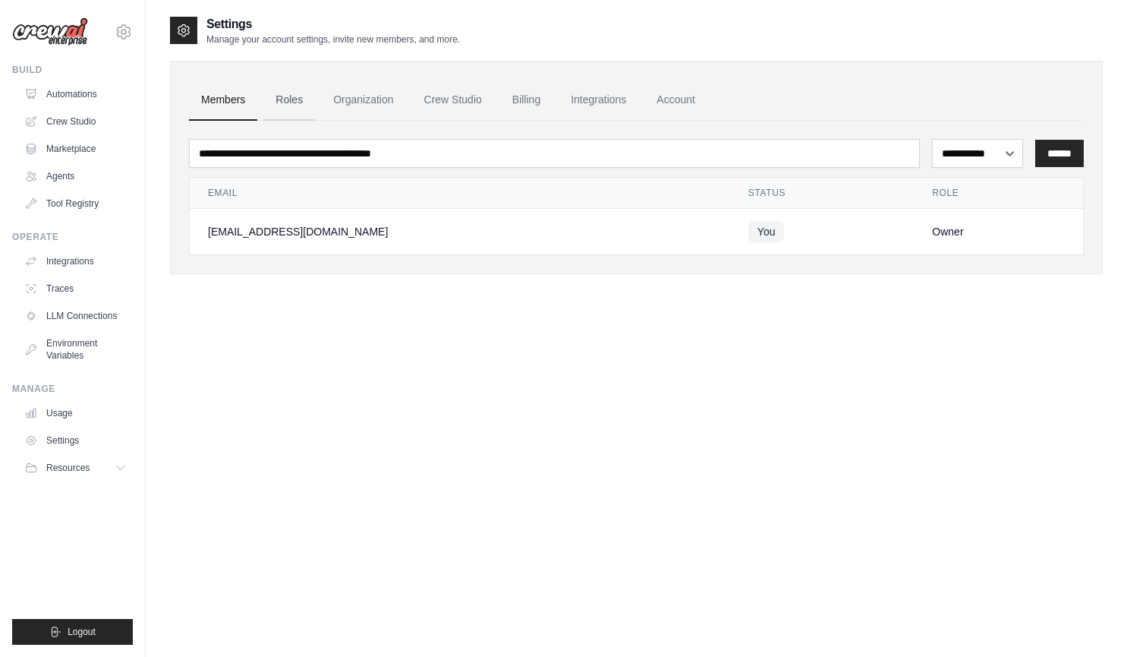
click at [282, 106] on link "Roles" at bounding box center [289, 100] width 52 height 41
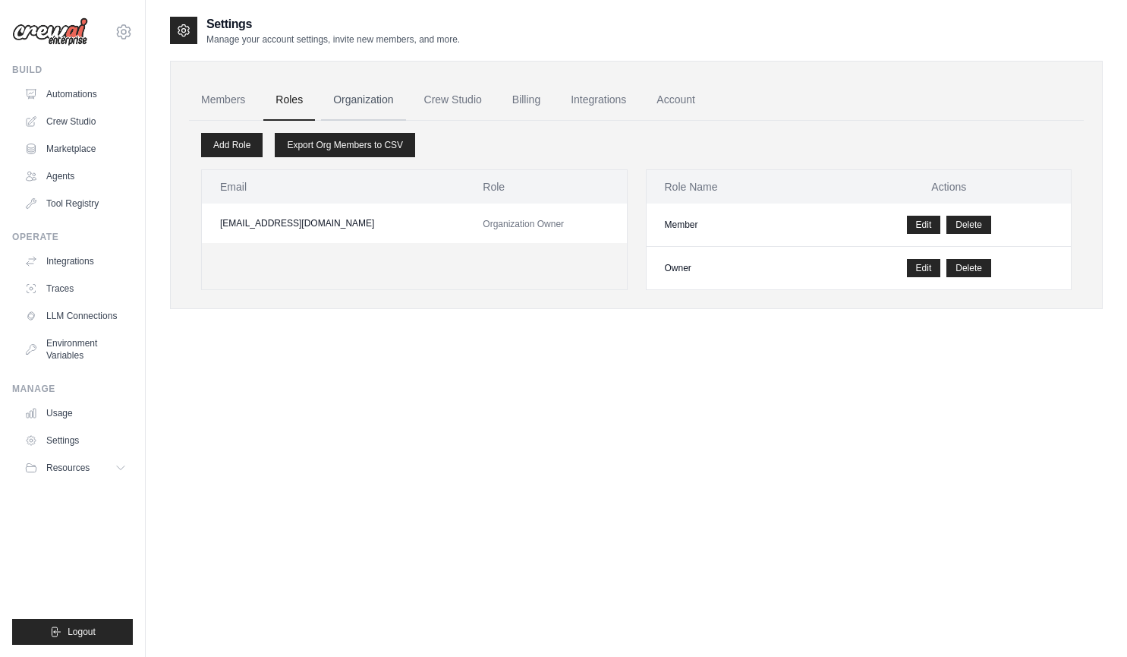
click at [366, 103] on link "Organization" at bounding box center [363, 100] width 84 height 41
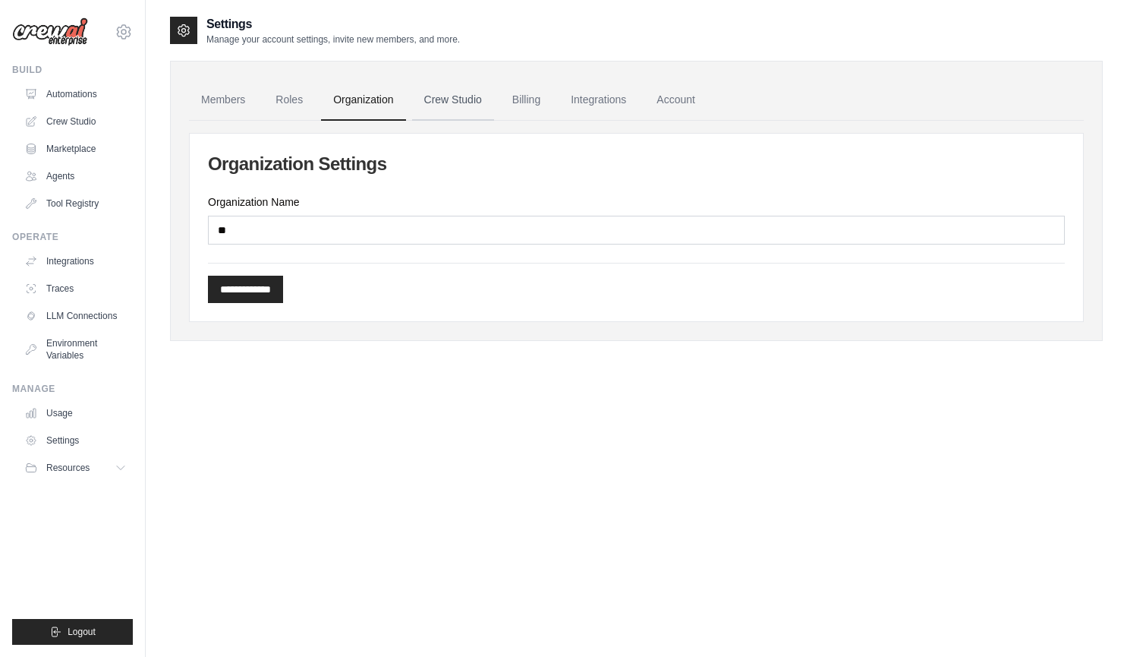
click at [436, 96] on link "Crew Studio" at bounding box center [453, 100] width 82 height 41
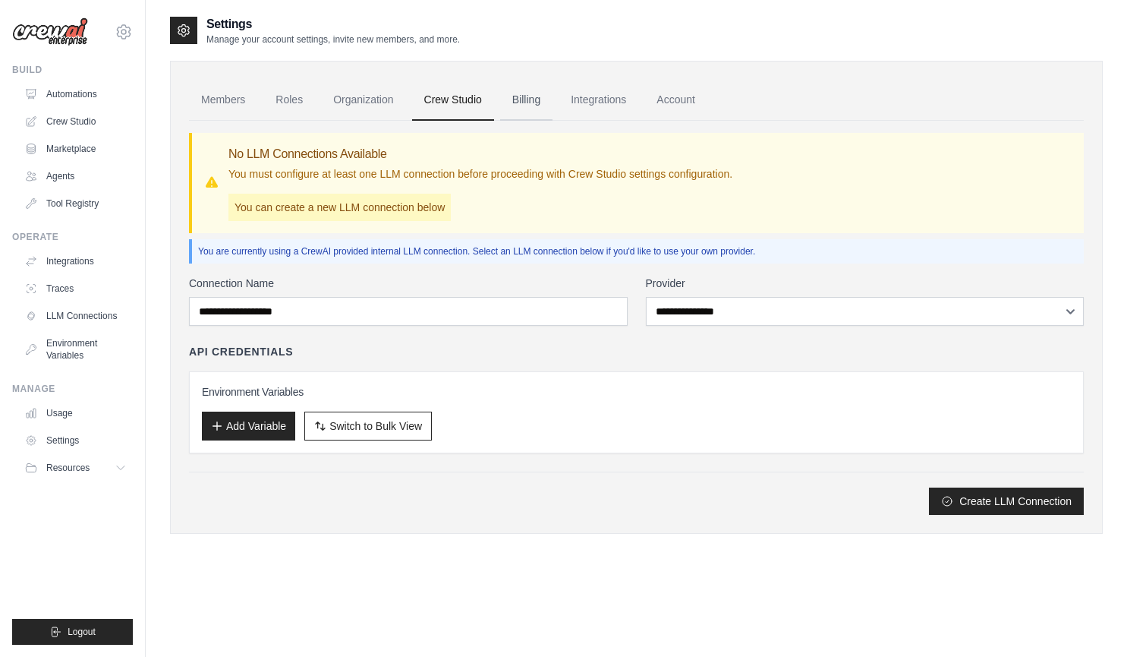
click at [534, 102] on link "Billing" at bounding box center [526, 100] width 52 height 41
